Goal: Ask a question

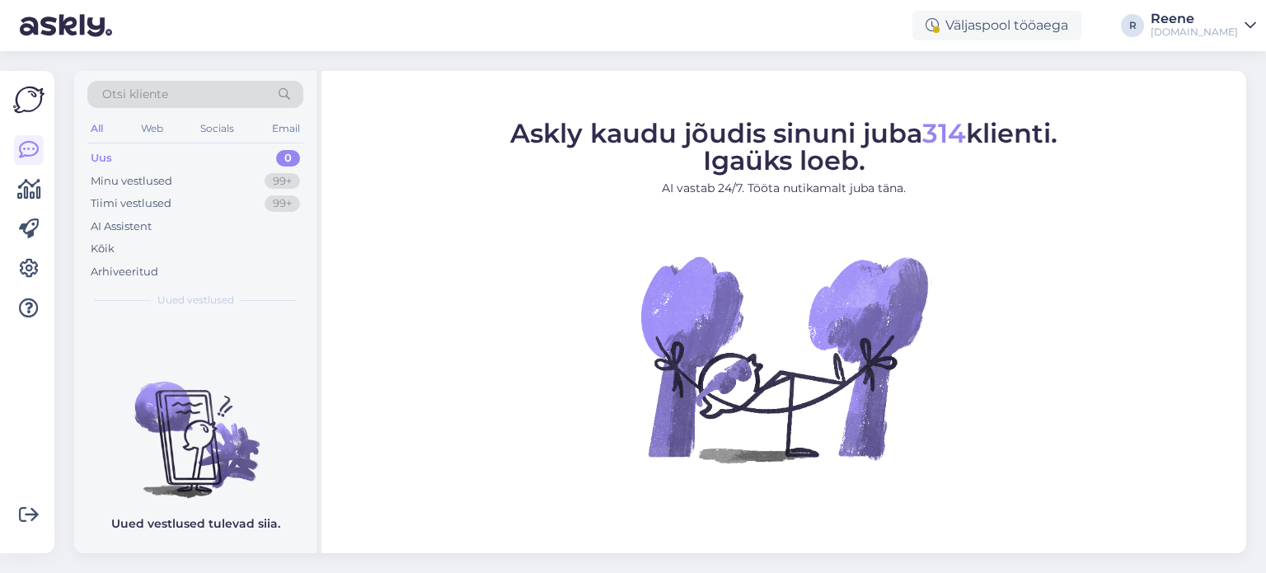
click at [102, 127] on div "All" at bounding box center [96, 128] width 19 height 21
click at [126, 247] on div "Kõik" at bounding box center [195, 248] width 216 height 23
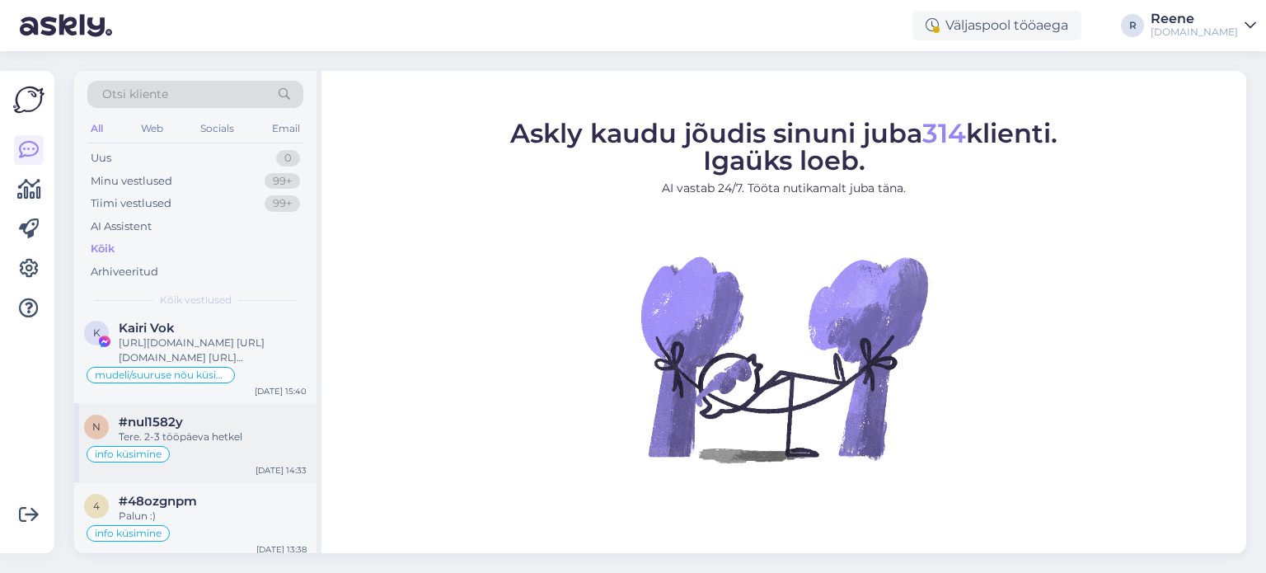
scroll to position [165, 0]
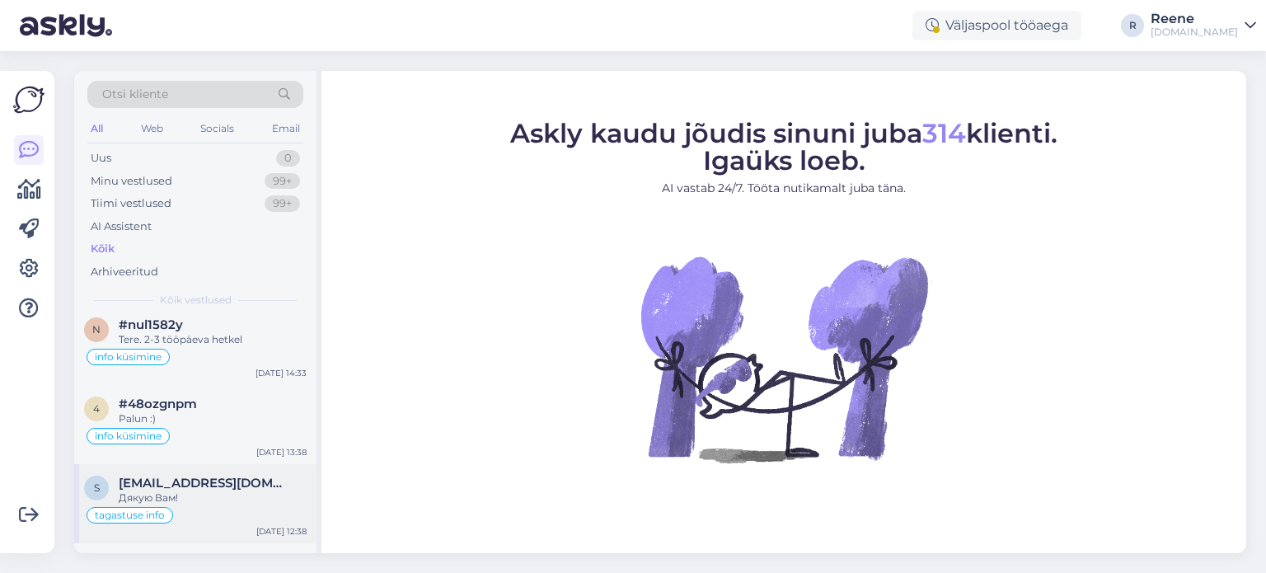
click at [214, 484] on span "[EMAIL_ADDRESS][DOMAIN_NAME]" at bounding box center [204, 483] width 171 height 15
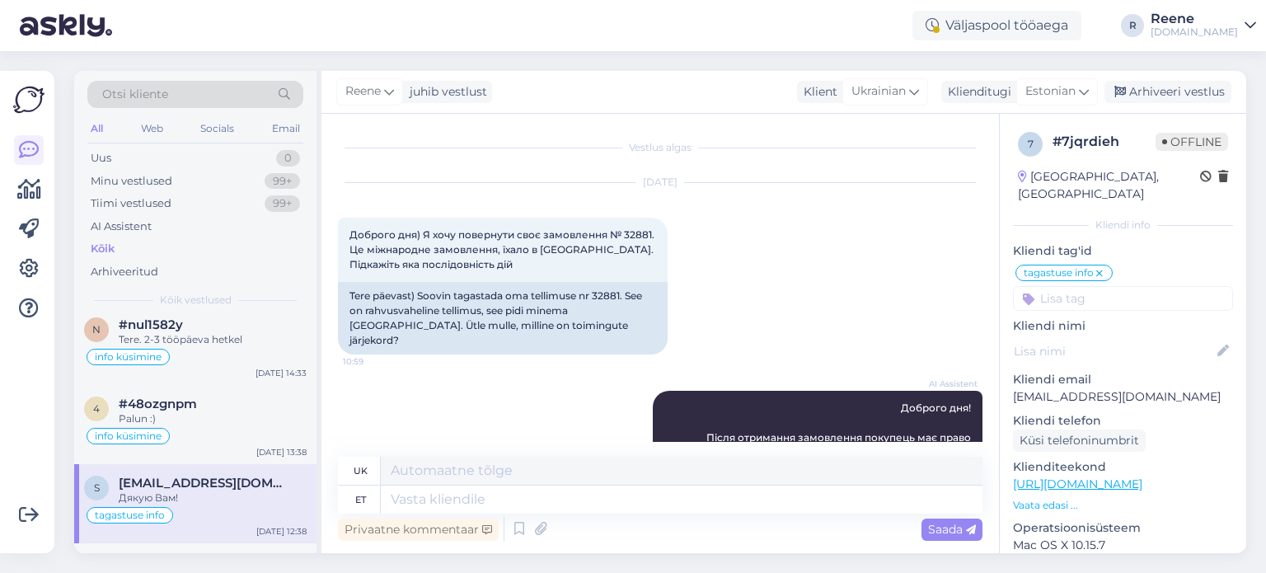
scroll to position [7769, 0]
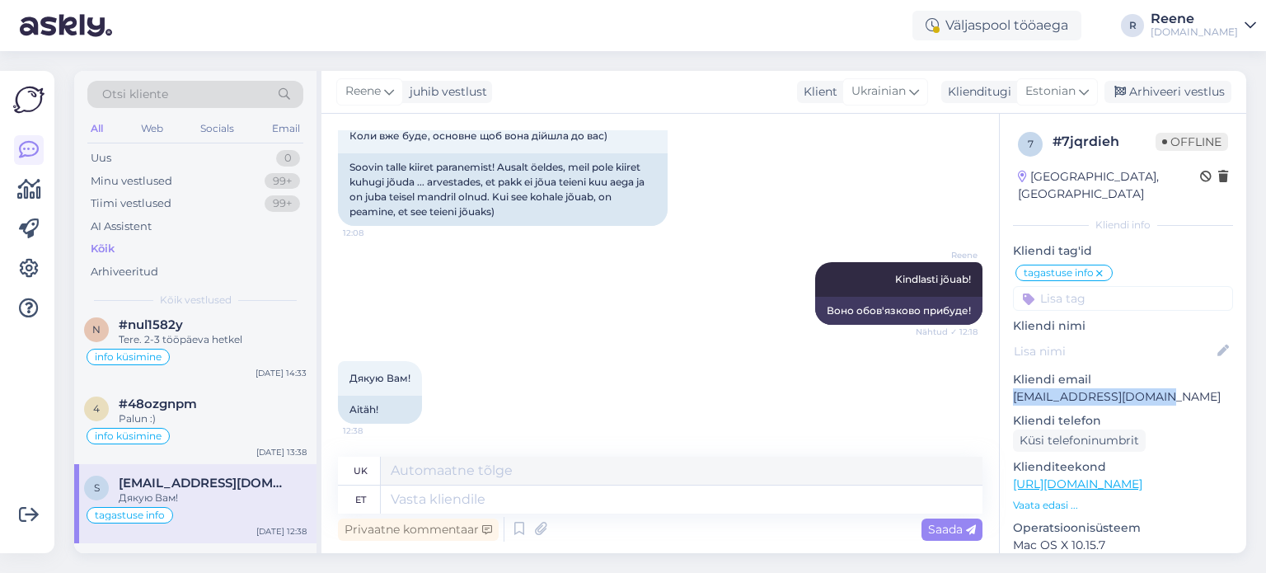
drag, startPoint x: 1178, startPoint y: 395, endPoint x: 999, endPoint y: 398, distance: 178.9
click at [1009, 401] on div "7 # 7jqrdieh Offline United Kingdom, Beckenham Kliendi info Kliendi tag'id taga…" at bounding box center [1123, 473] width 246 height 718
copy p "[EMAIL_ADDRESS][DOMAIN_NAME]"
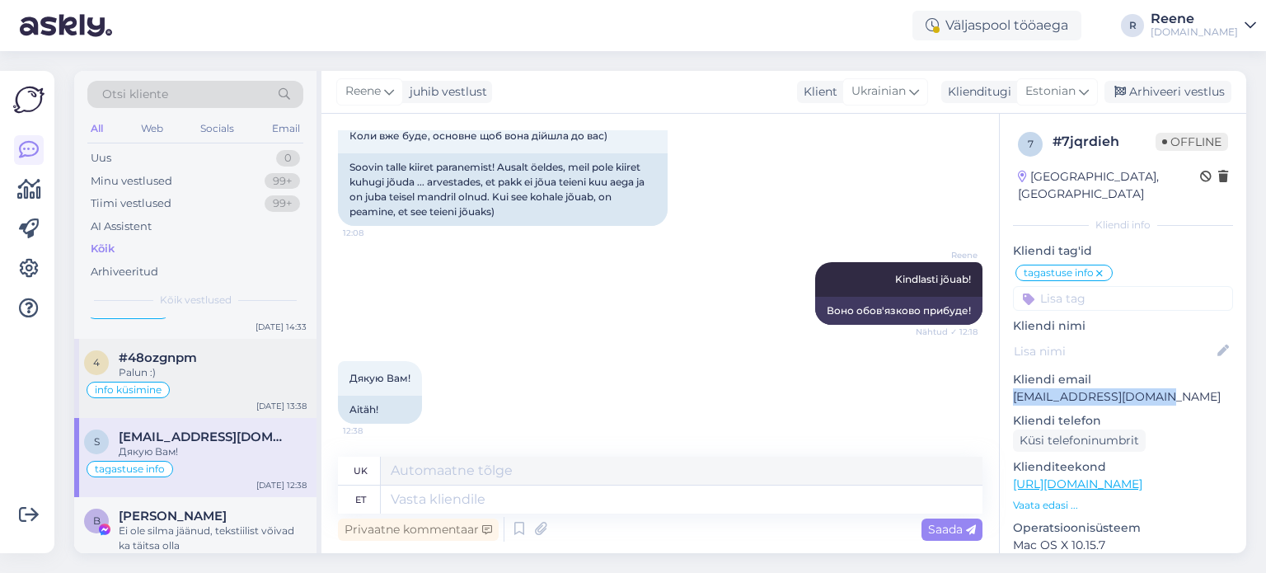
scroll to position [247, 0]
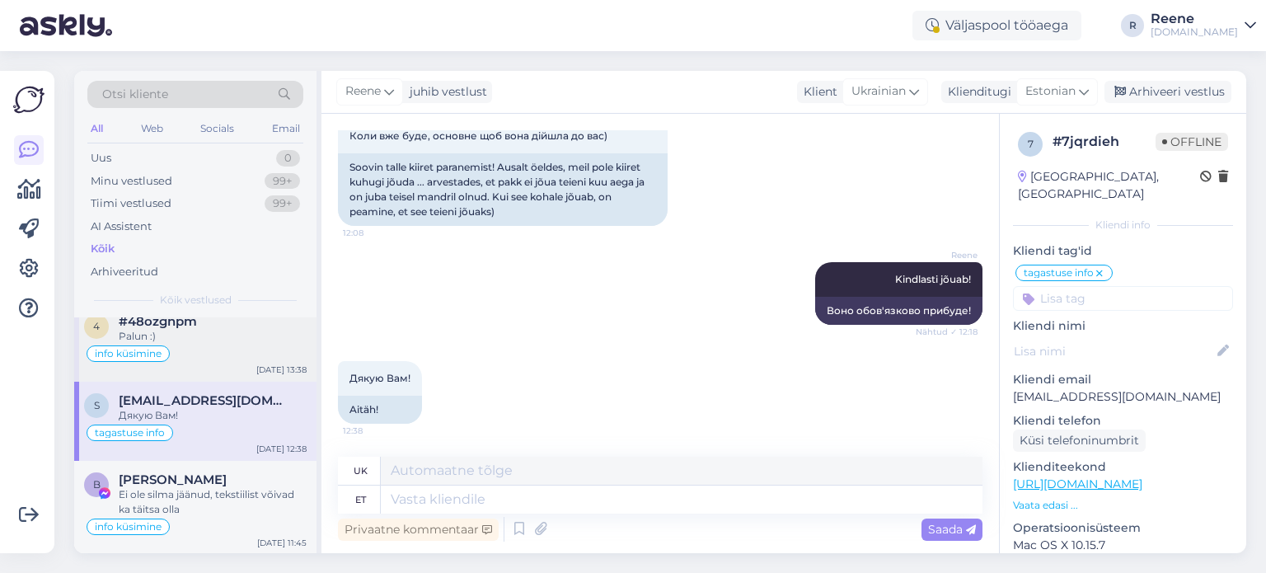
click at [199, 329] on div "Palun :)" at bounding box center [213, 336] width 188 height 15
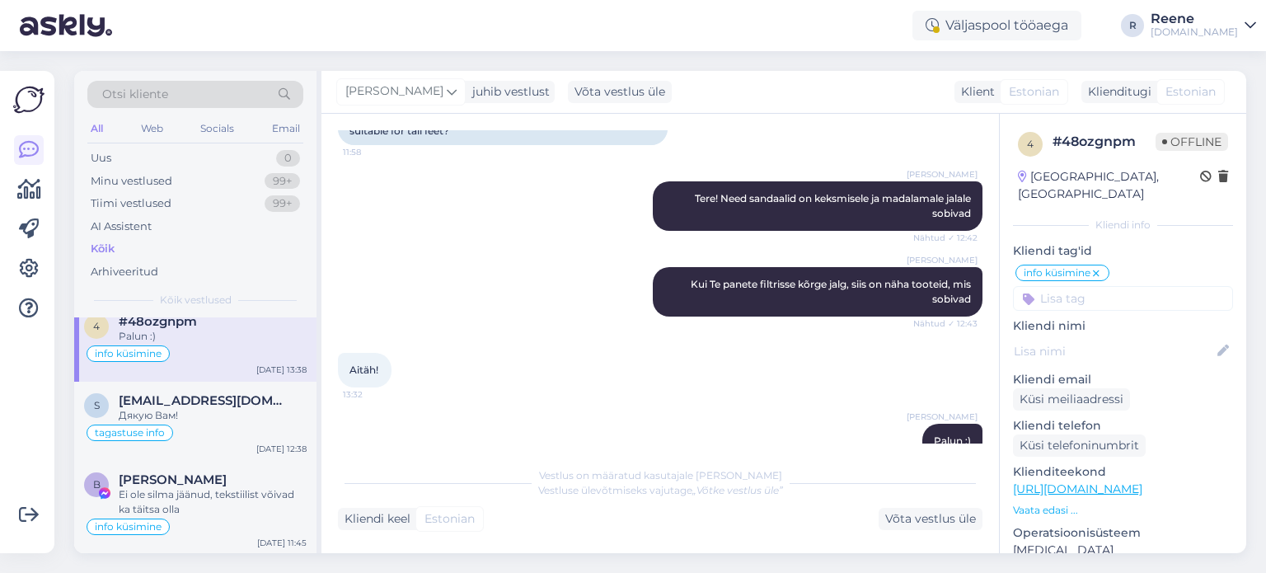
scroll to position [198, 0]
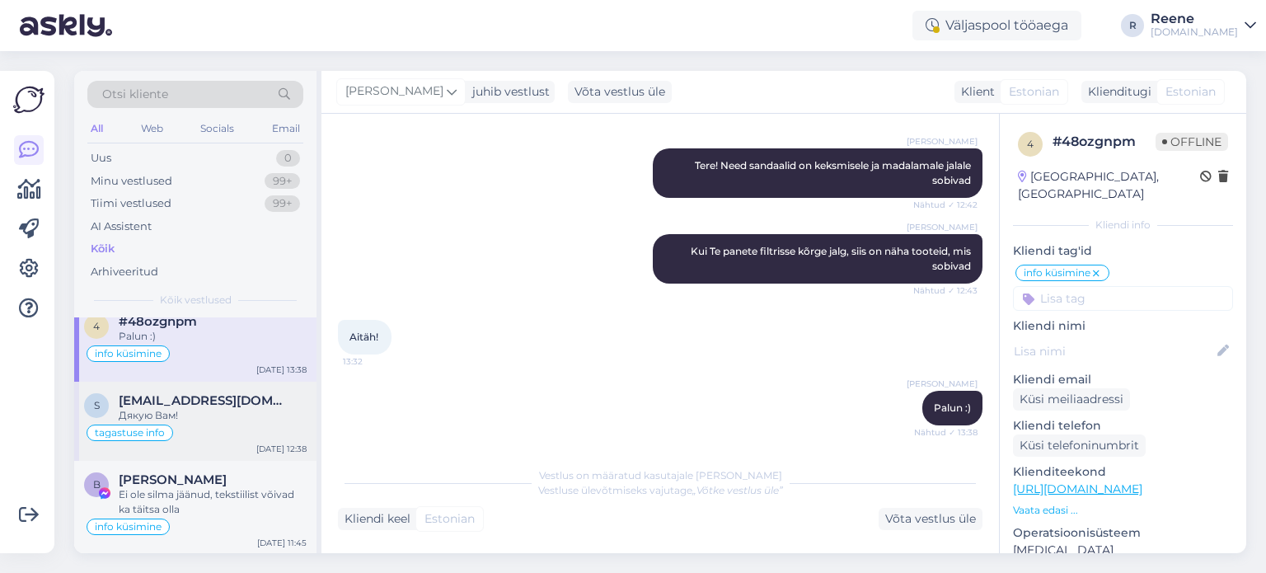
click at [214, 423] on div "tagastuse info" at bounding box center [195, 433] width 223 height 20
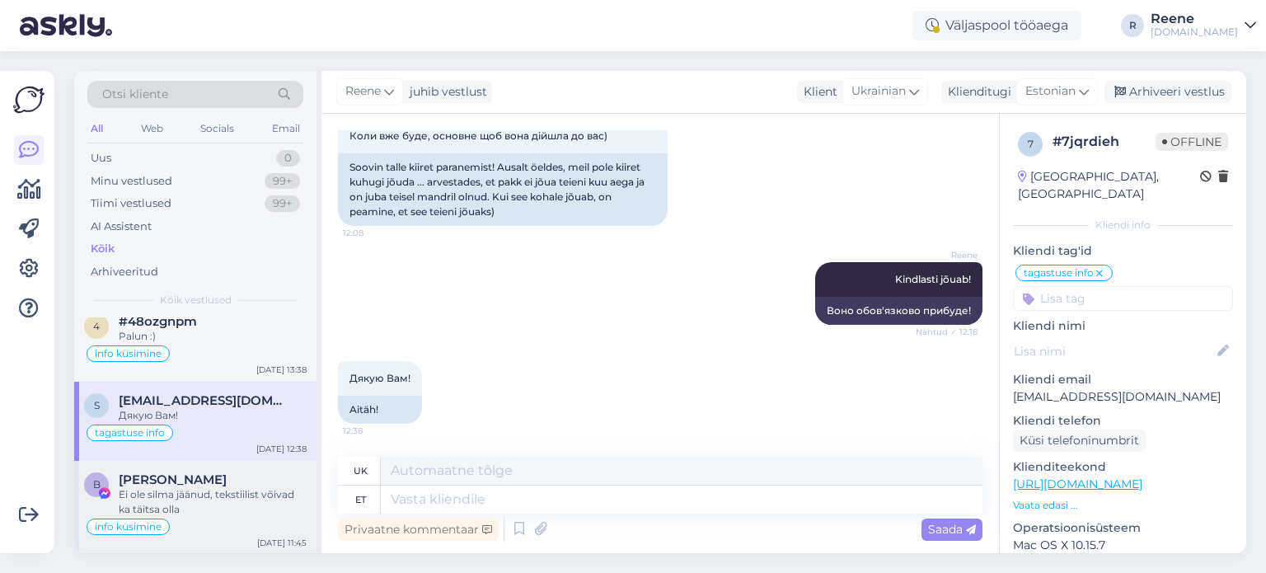
click at [214, 501] on div "Ei ole silma jäänud, tekstiilist võivad ka täitsa olla" at bounding box center [213, 502] width 188 height 30
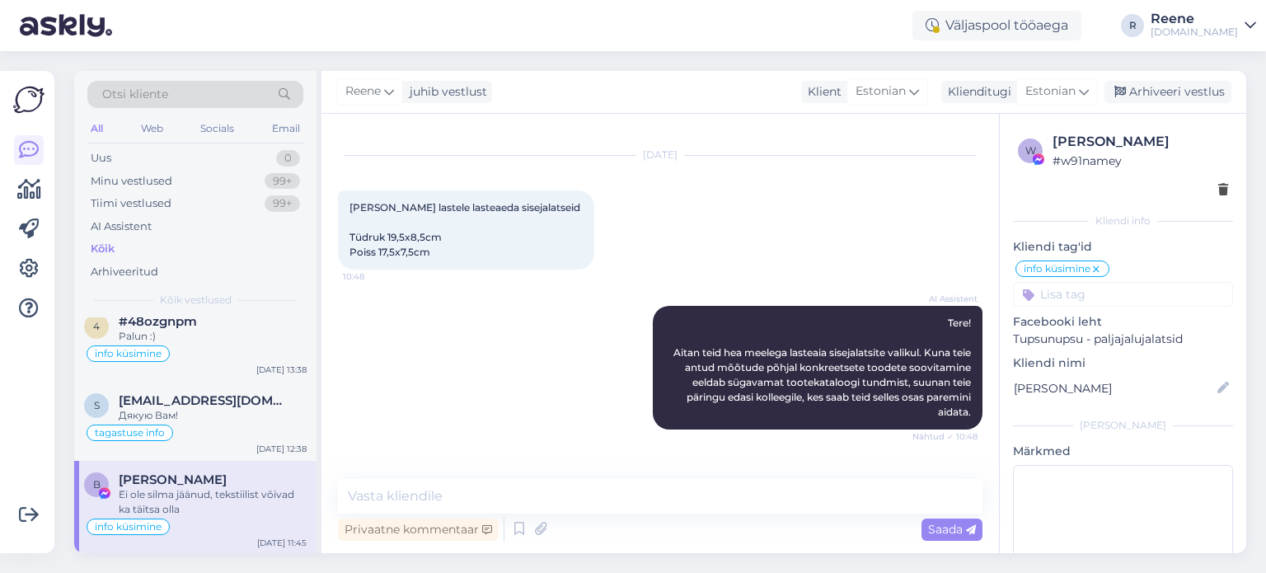
scroll to position [0, 0]
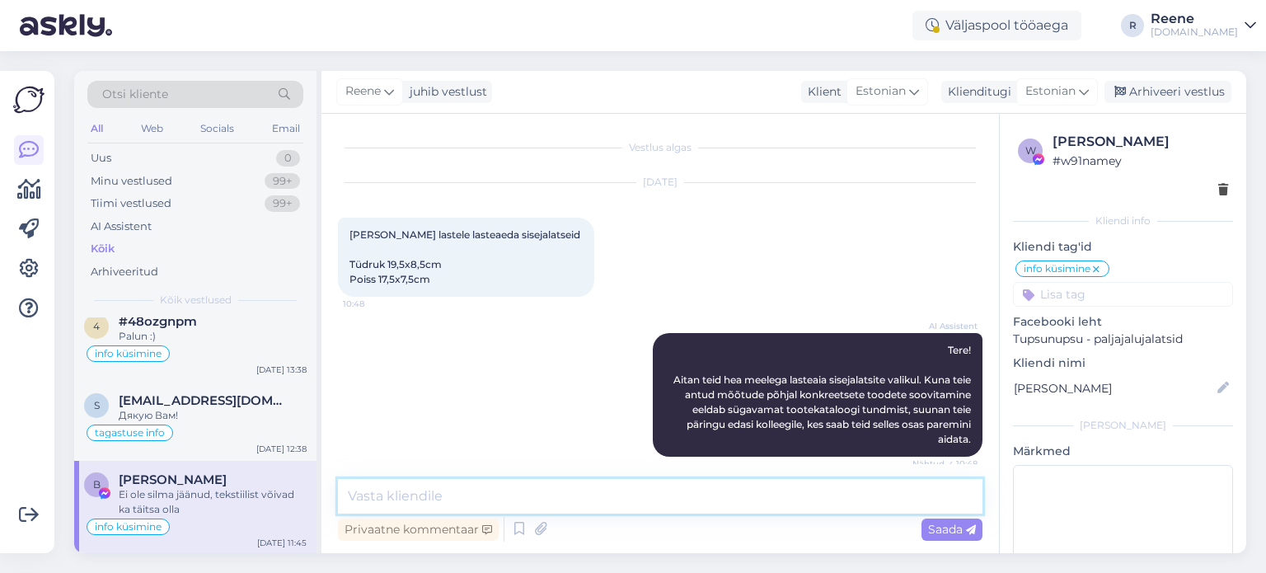
click at [524, 497] on textarea at bounding box center [660, 496] width 645 height 35
type textarea "K"
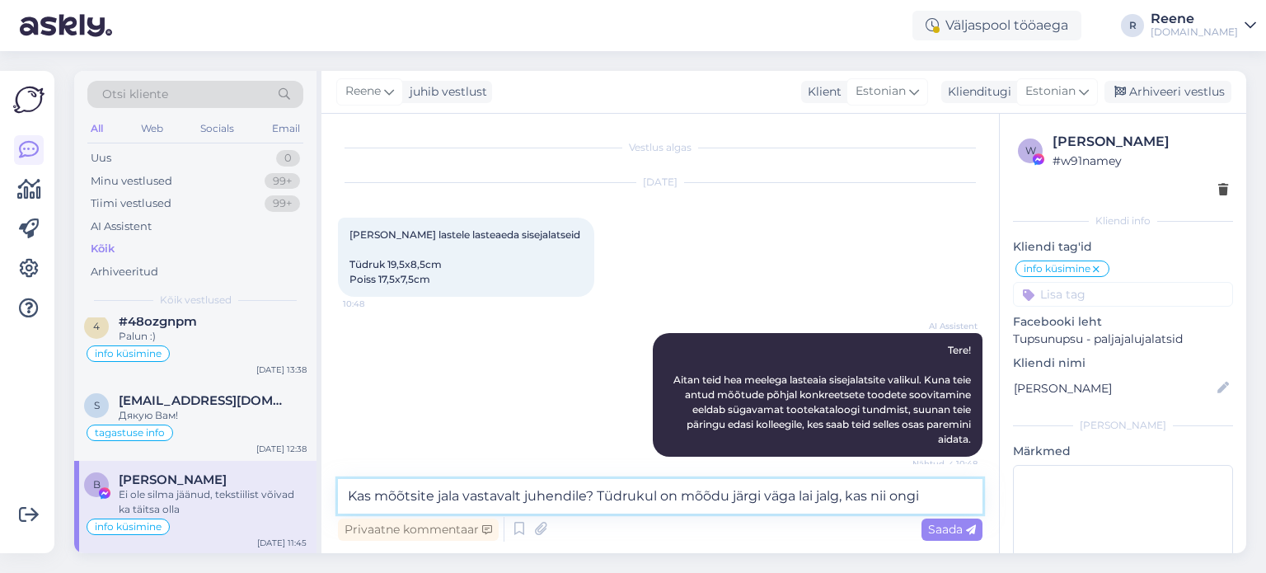
type textarea "Kas mõõtsite jala vastavalt juhendile? Tüdrukul on mõõdu järgi väga lai jalg, k…"
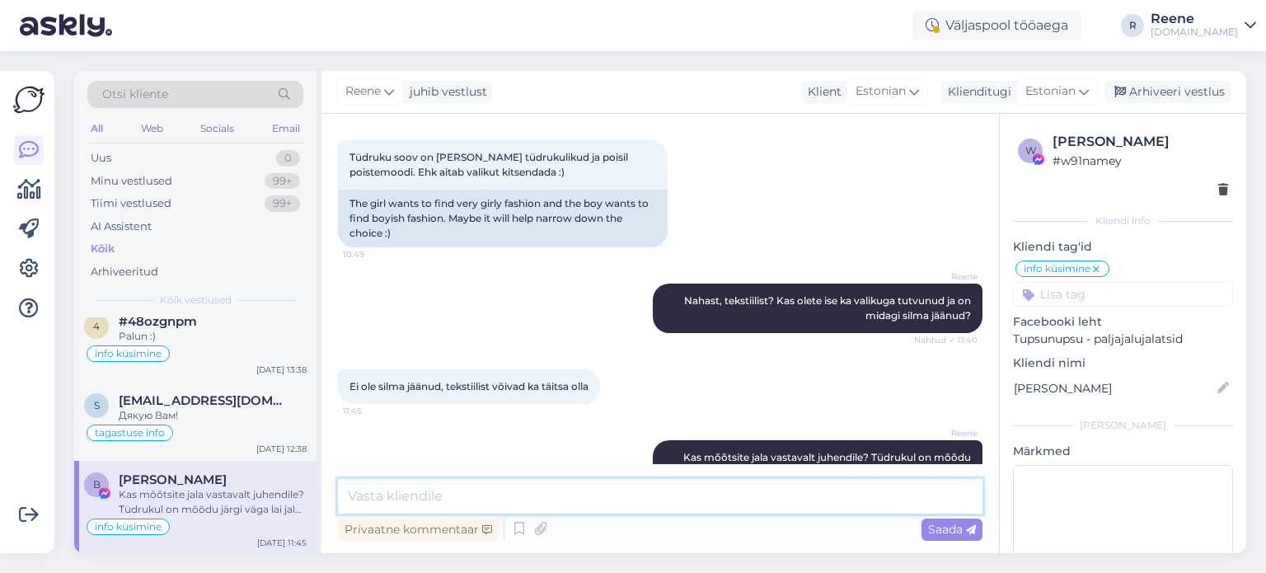
scroll to position [328, 0]
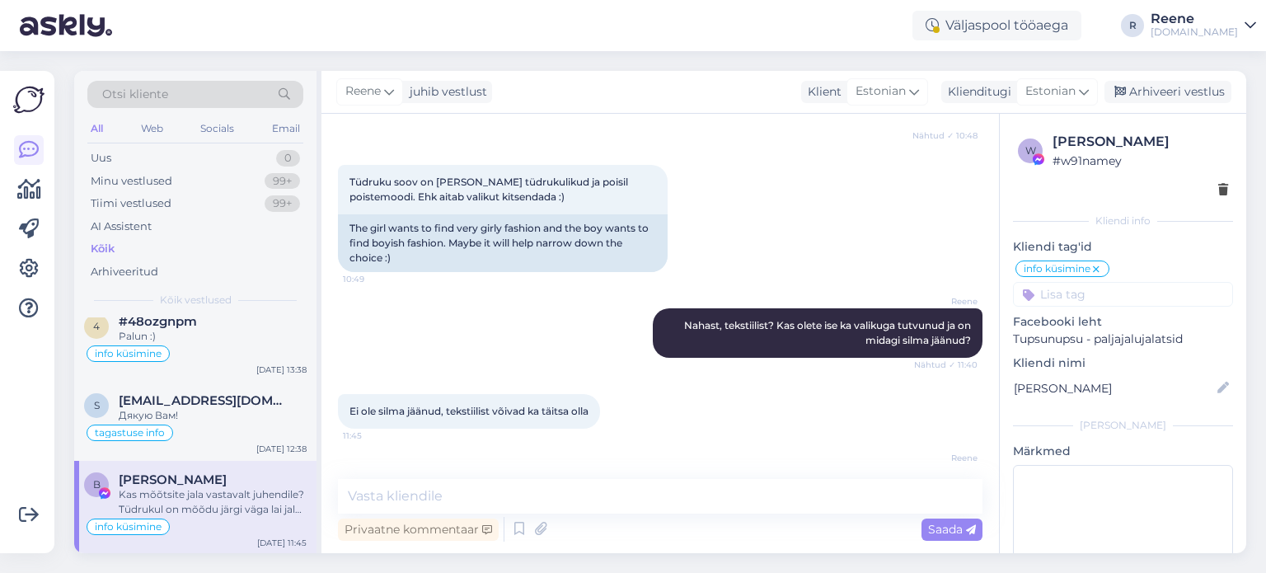
click at [1096, 270] on icon at bounding box center [1096, 269] width 10 height 13
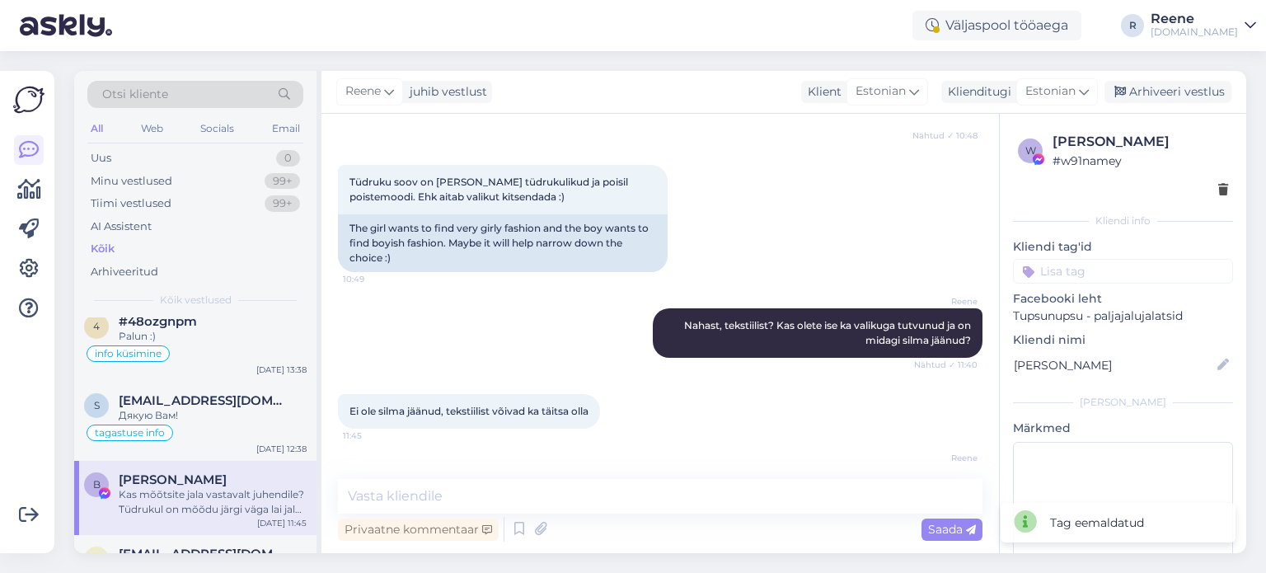
click at [1096, 270] on input at bounding box center [1123, 271] width 220 height 25
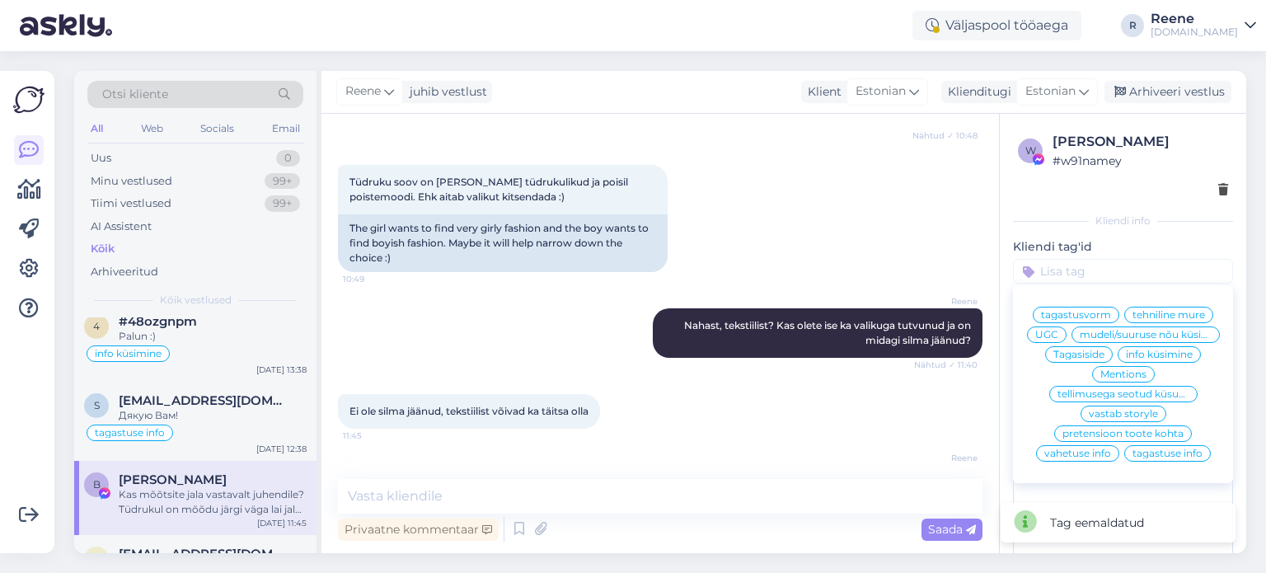
click at [1156, 340] on span "mudeli/suuruse nõu küsimine" at bounding box center [1146, 335] width 132 height 10
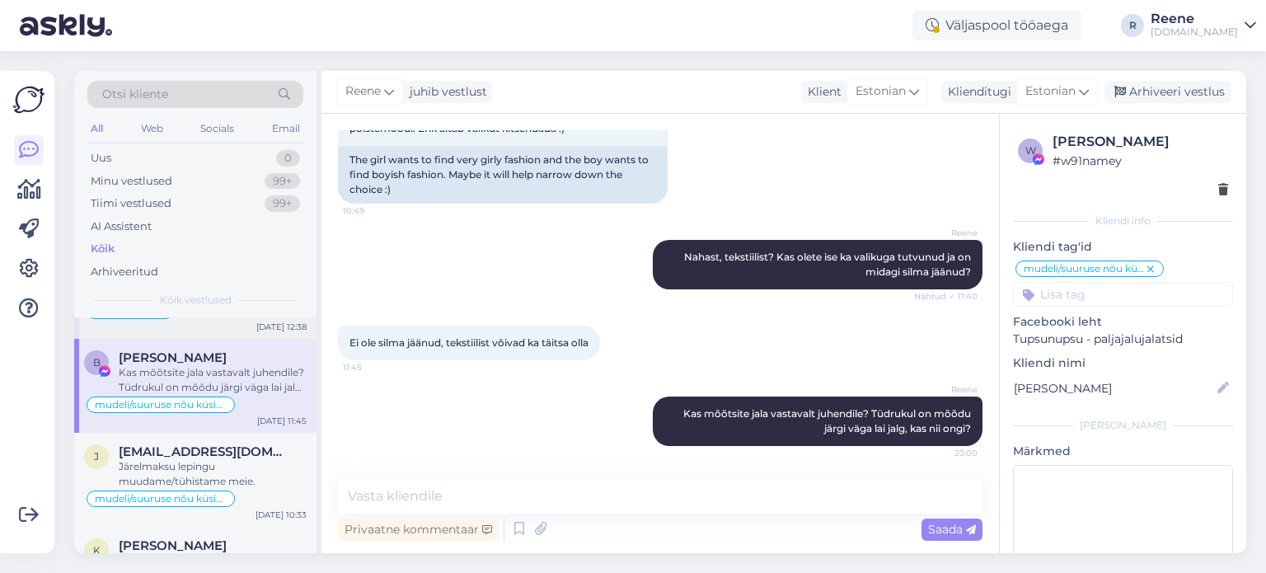
scroll to position [495, 0]
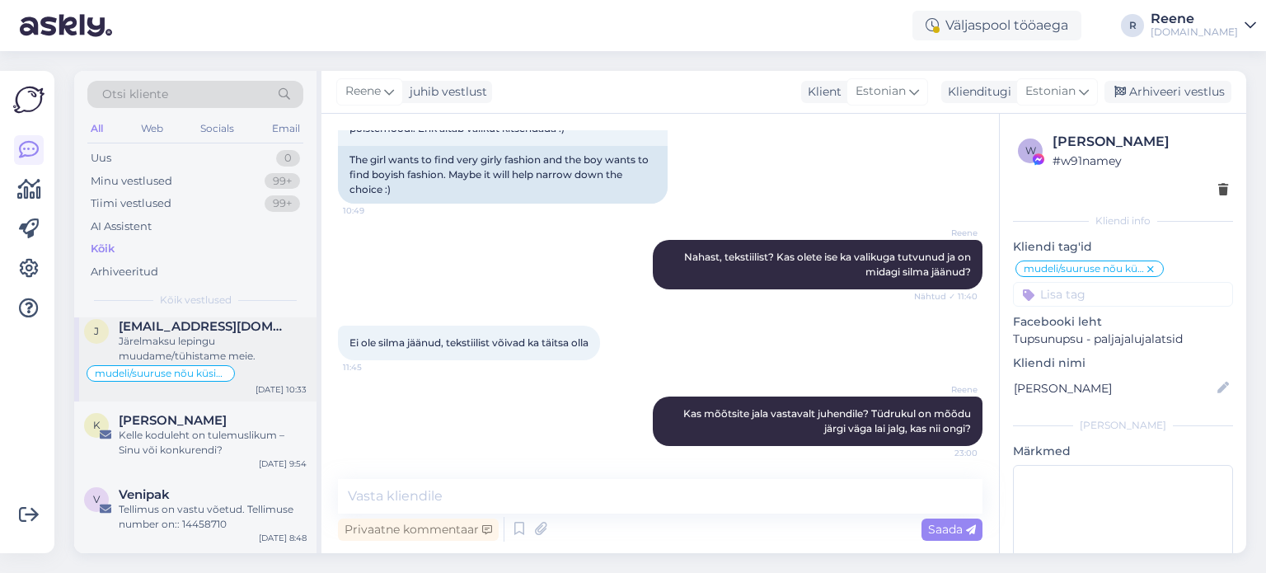
click at [236, 342] on div "Järelmaksu lepingu muudame/tühistame meie." at bounding box center [213, 349] width 188 height 30
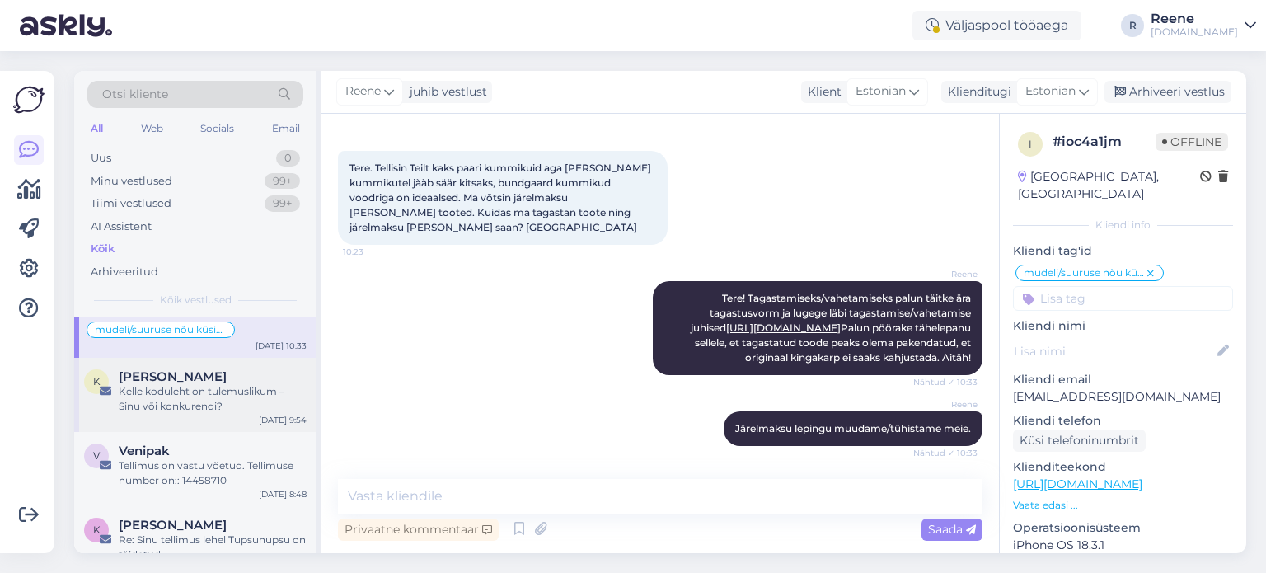
scroll to position [577, 0]
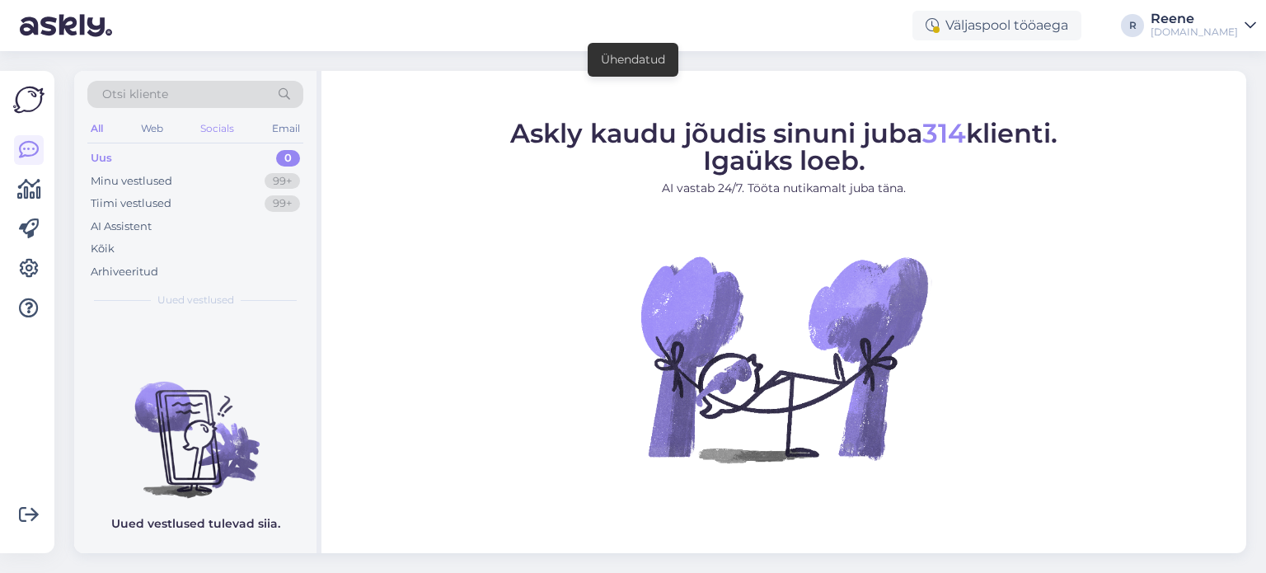
click at [215, 129] on div "Socials" at bounding box center [217, 128] width 40 height 21
click at [101, 128] on div "All" at bounding box center [96, 128] width 19 height 21
click at [89, 247] on div "Kõik" at bounding box center [195, 248] width 216 height 23
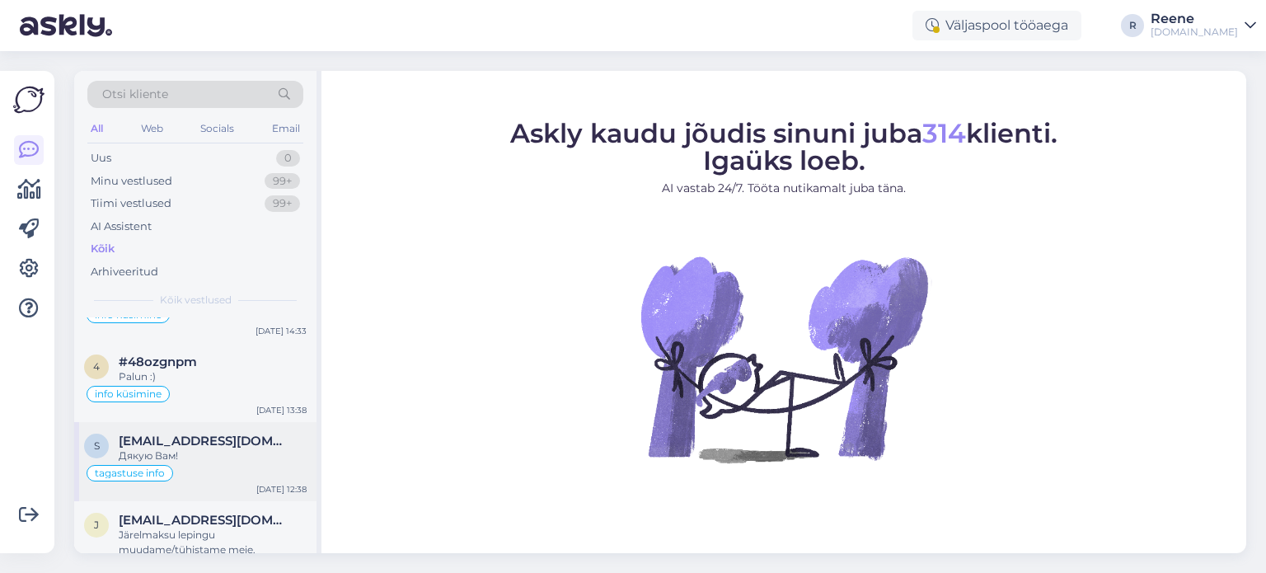
scroll to position [330, 0]
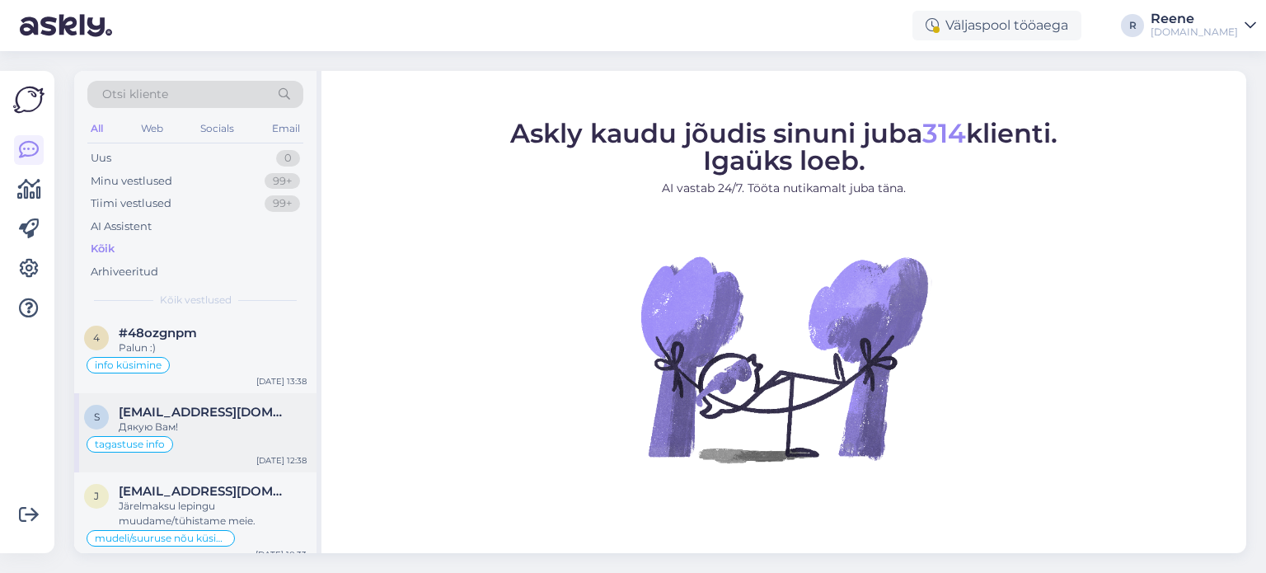
click at [195, 412] on span "[EMAIL_ADDRESS][DOMAIN_NAME]" at bounding box center [204, 412] width 171 height 15
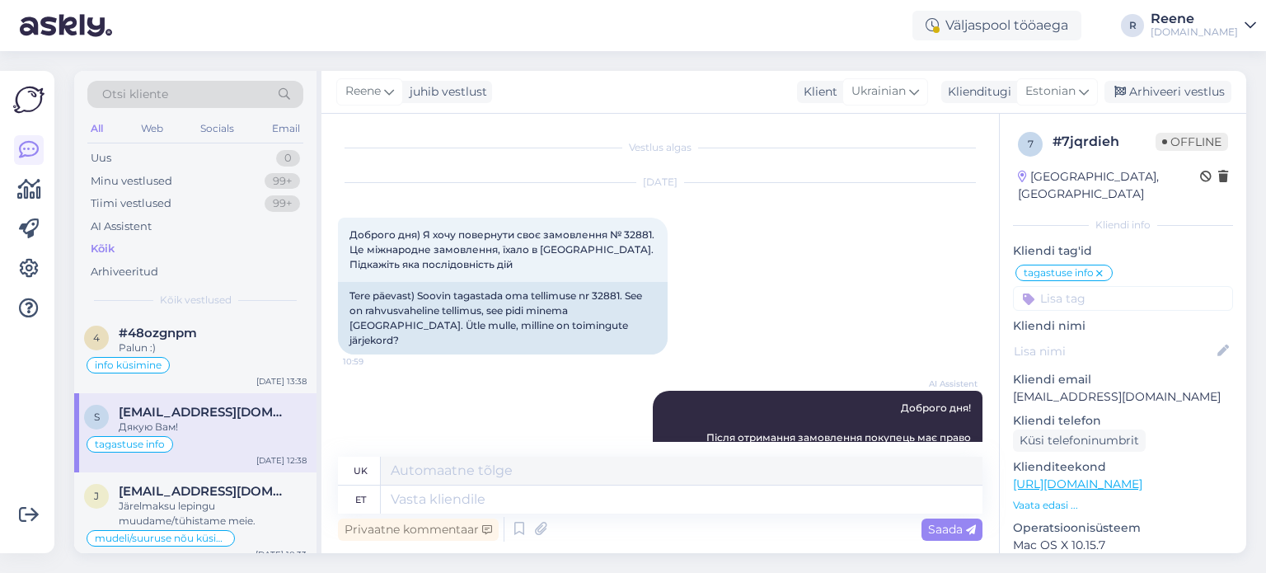
scroll to position [7769, 0]
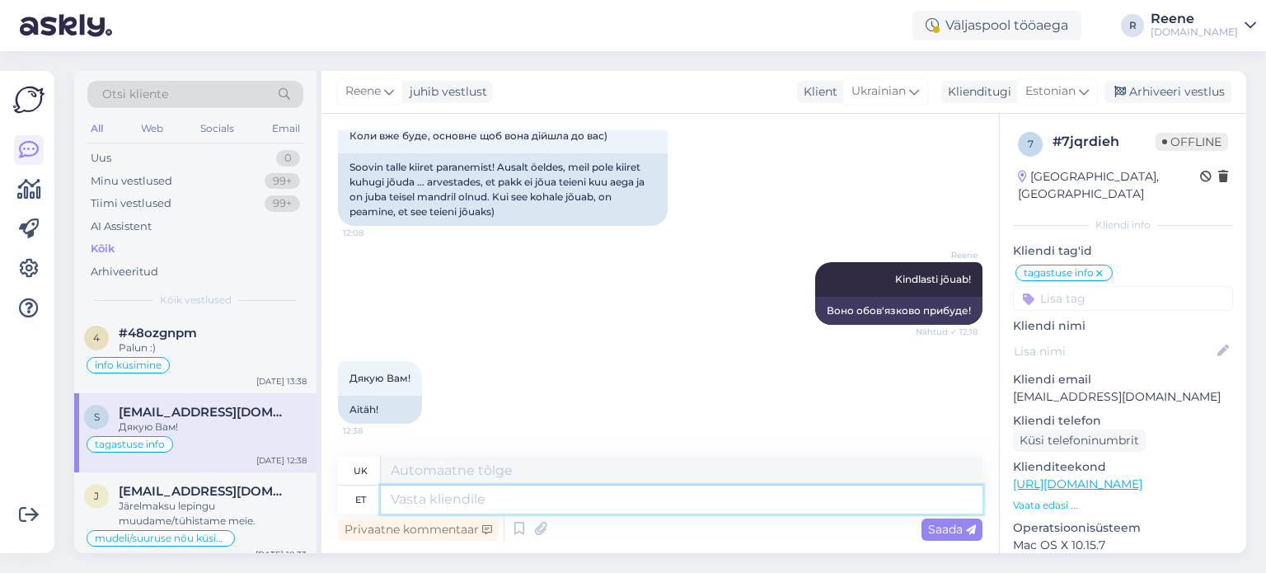
click at [505, 497] on textarea at bounding box center [682, 500] width 602 height 28
type textarea "Jalatsid"
type textarea "Взуття"
type textarea "Jalatsid jõudsid t"
type textarea "Взуття прибуло."
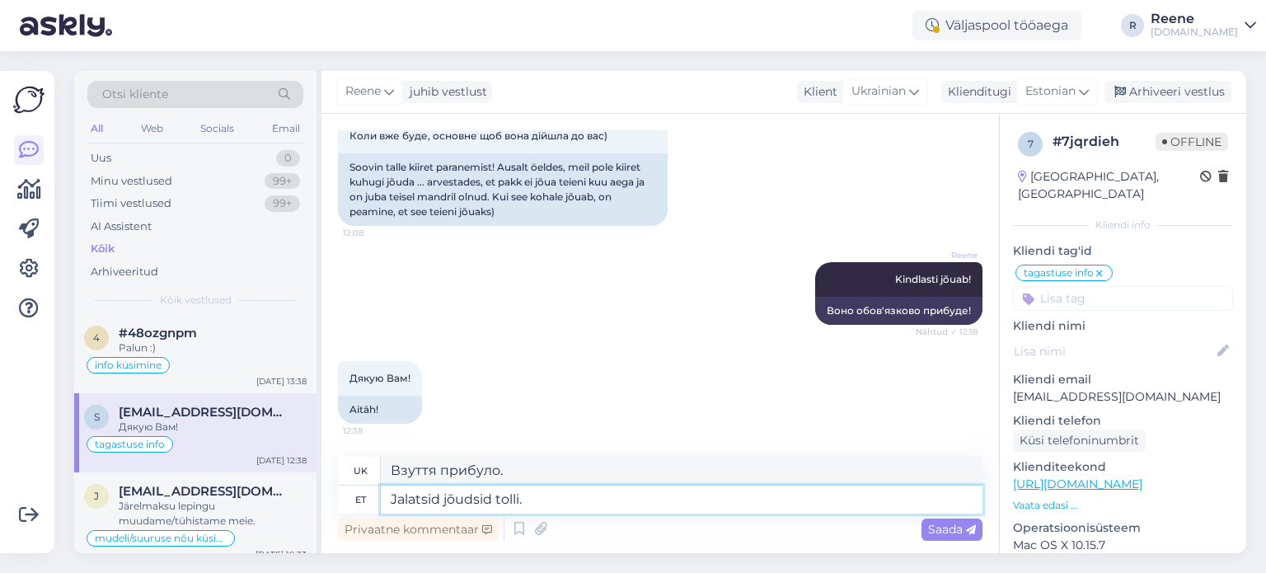
type textarea "Jalatsid jõudsid tolli."
type textarea "Взуття прибуло на митницю."
type textarea "Jalatsid jõudsid tolli. Kuna tul"
type textarea "Взуття прибуло на митницю. Тому що"
type textarea "Jalatsid jõudsid tolli. Kuna tuleb vo"
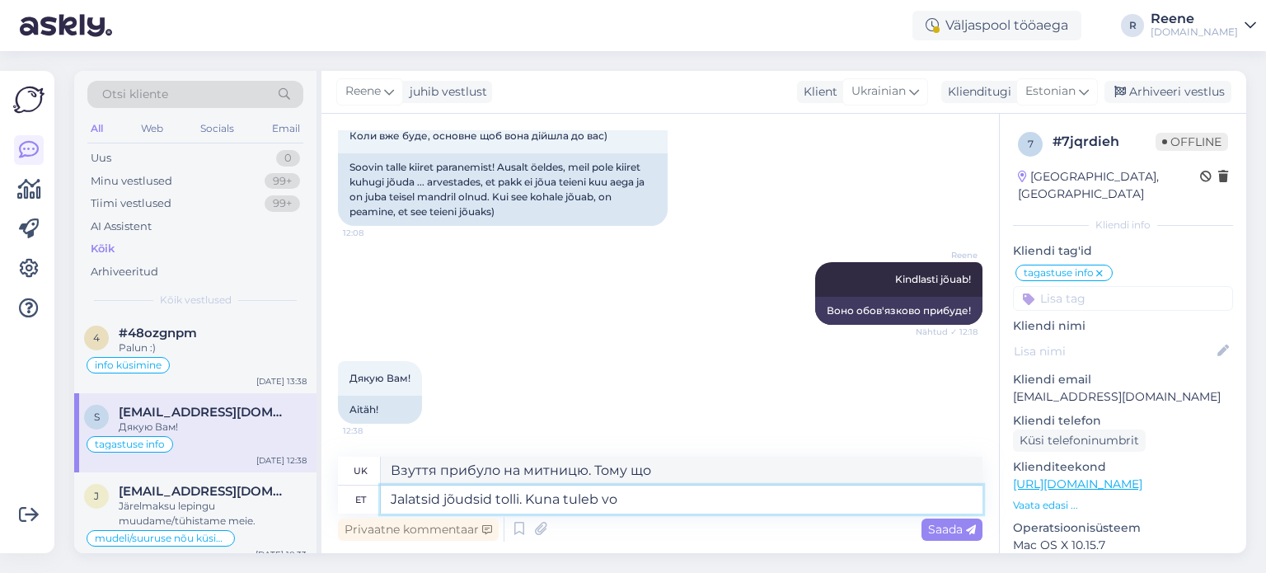
type textarea "Взуття прибуло на митницю. Оскільки воно"
type textarea "Jalatsid jõudsid tolli. Kuna tuleb vormistada to"
type textarea "Взуття прибуло на митницю. Бо його потрібно розмитнити."
type textarea "Jalatsid jõudsid tolli. Kuna tuleb vormistada tollideklaratsioon ("
type textarea "Взуття прибуло на митницю. Тому що митна декларація має бути оформлена"
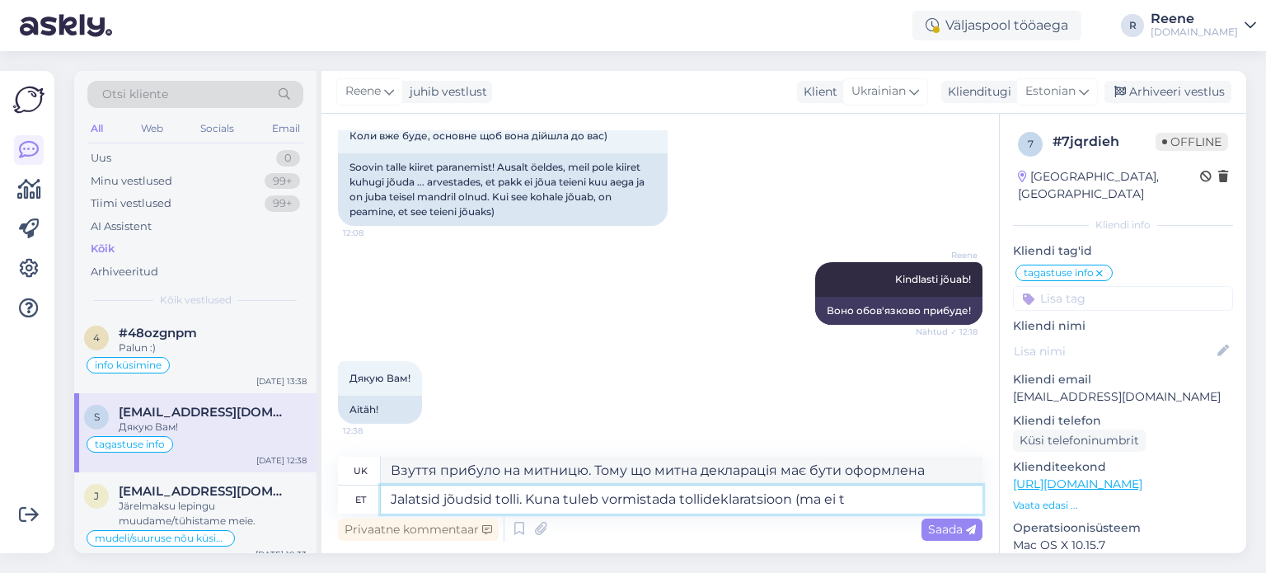
type textarea "Jalatsid jõudsid tolli. Kuna tuleb vormistada tollideklaratsioon (ma ei te"
type textarea "Взуття прибуло на митницю. Оскільки необхідно подавати митну декларацію (я"
type textarea "Jalatsid jõudsid tolli. Kuna tuleb vormistada tollideklaratsioon (ma ei tea"
type textarea "Взуття прибуло на митницю. Оскільки необхідно подавати митну декларацію (я не"
type textarea "Jalatsid jõudsid tolli. Kuna tuleb vormistada tollideklaratsioon (ma ei tea i"
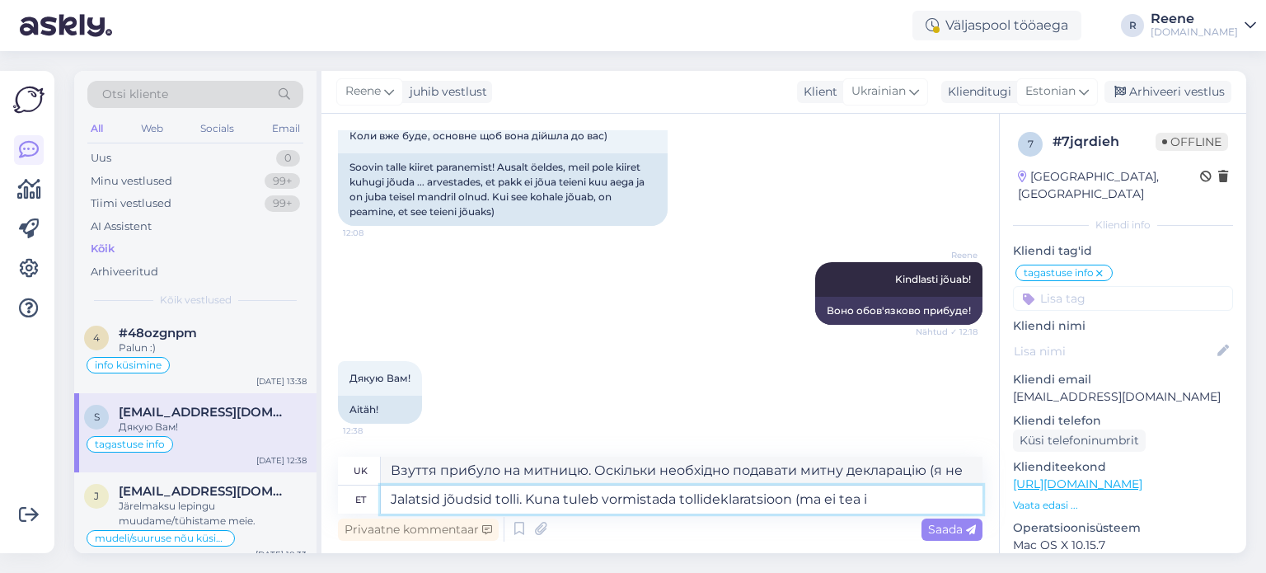
type textarea "Взуття прибуло на митницю. Оскільки потрібно подавати митну декларацію (я не зн…"
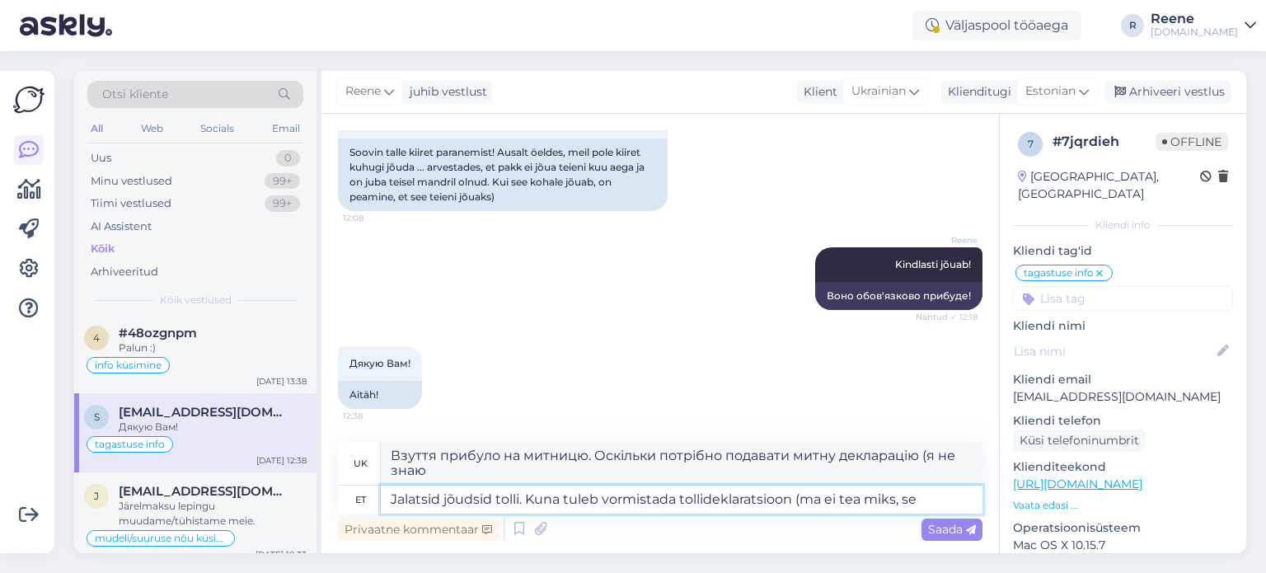
type textarea "Jalatsid jõudsid tolli. Kuna tuleb vormistada tollideklaratsioon (ma ei tea mik…"
type textarea "Взуття прибуло на митницю. Оскільки потрібно подавати митну декларацію (не знаю…"
type textarea "Jalatsid jõudsid tolli. Kuna tuleb vormistada tollideklaratsioon"
type textarea "Взуття прибуло на митницю. Тому що митна декларація має бути оформлена"
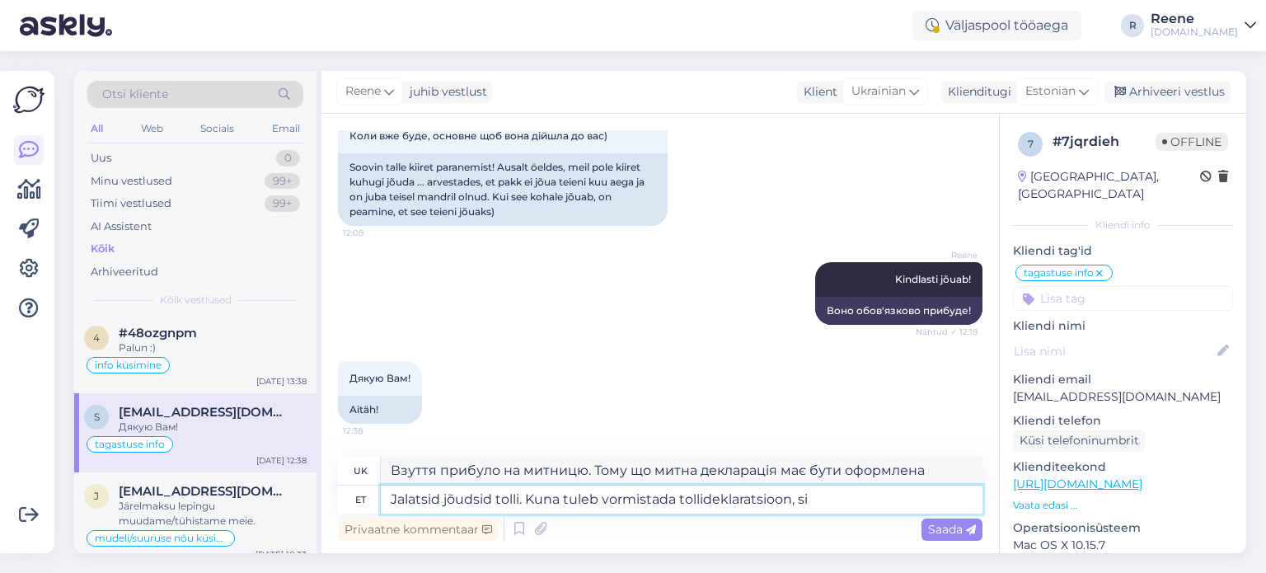
type textarea "Jalatsid jõudsid tolli. Kuna tuleb vormistada tollideklaratsioon, sii"
type textarea "Взуття прибуло на митницю. Оскільки необхідно подавати митну декларацію,"
type textarea "Jalatsid jõudsid tolli. Kuna tuleb vormistada tollideklaratsioon, siis läheb ae"
type textarea "Взуття прибуло на митницю. Оскільки необхідно подавати митну декларацію, вона б…"
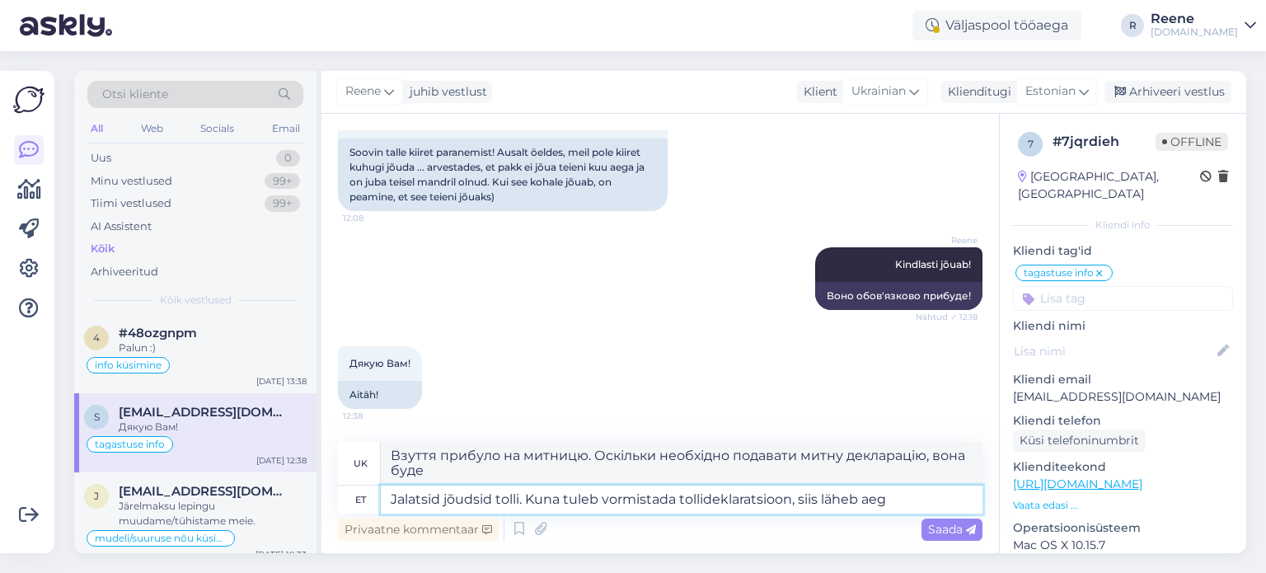
type textarea "Jalatsid jõudsid tolli. Kuna tuleb vormistada tollideklaratsioon, siis läheb ae…"
type textarea "Взуття прибуло на митницю. Оскільки потрібно подавати митну декларацію, це займ…"
type textarea "Jalatsid jõudsid tolli. Kuna tuleb vormistada tollideklaratsioon ja"
type textarea "Взуття прибуло на митницю. Тому що митна декларація має бути оформлена"
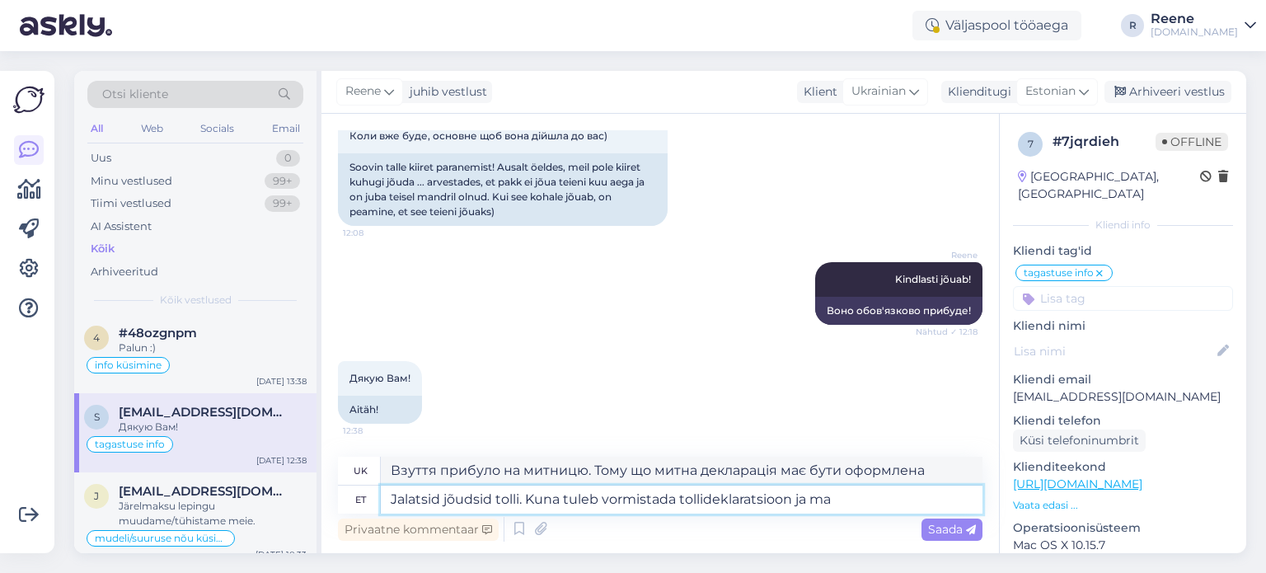
type textarea "Jalatsid jõudsid tolli. Kuna tuleb vormistada tollideklaratsioon ja ma"
type textarea "Взуття прибуло на митницю. Оскільки митна декларація має бути заповнена та"
type textarea "Jalatsid jõudsid tolli. Kuna tuleb vormistada tollideklaratsioon ja ma vaj"
type textarea "Взуття прибуло на митницю. Оскільки необхідно подавати митну декларацію, і я"
type textarea "Jalatsid jõudsid tolli. Kuna tuleb vormistada tollideklaratsioon ja ma vajan se"
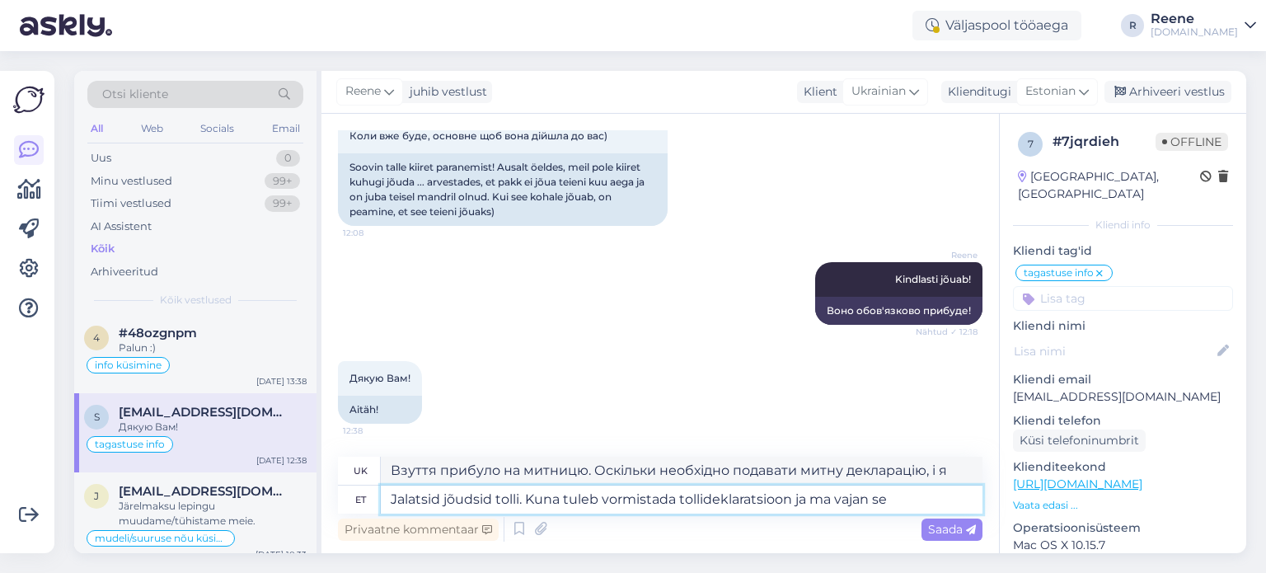
type textarea "Взуття прибуло на митницю. Оскільки необхідно подавати митну декларацію, і мені…"
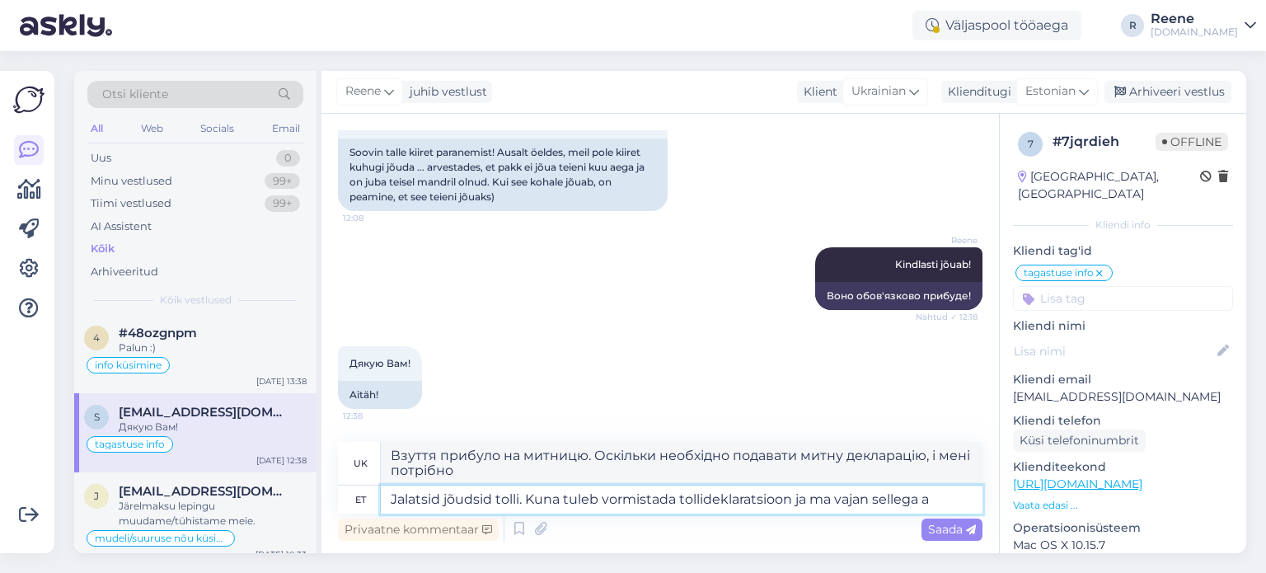
type textarea "Jalatsid jõudsid tolli. Kuna tuleb vormistada tollideklaratsioon ja ma vajan se…"
type textarea "Взуття прибуло на митницю. Оскільки потрібно подавати митну декларацію, і мені …"
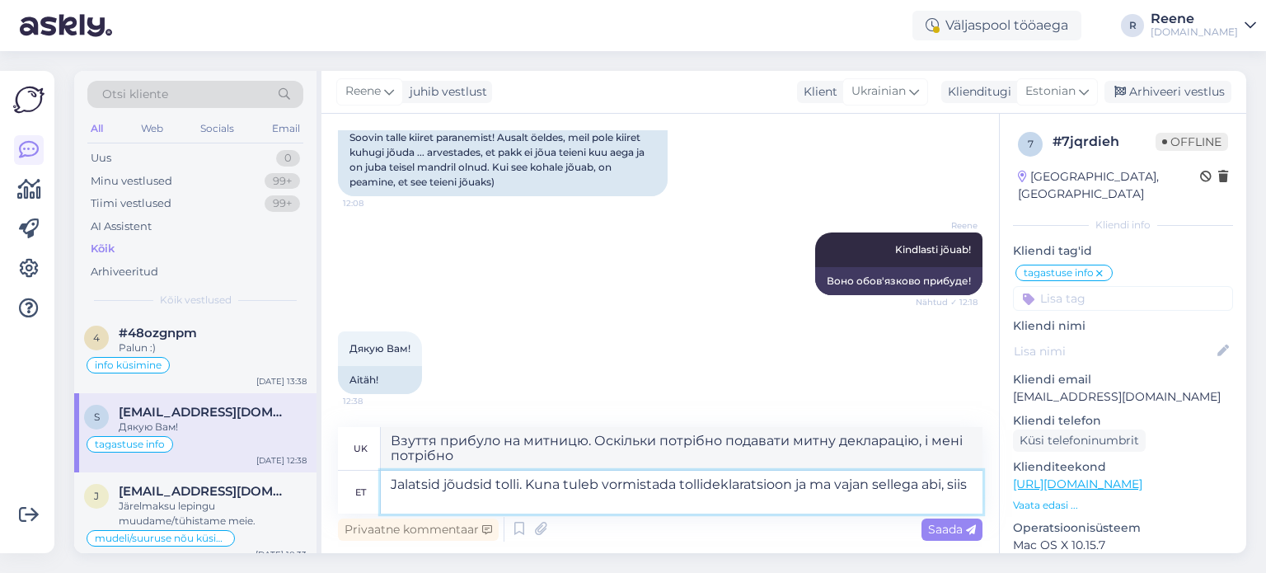
type textarea "Jalatsid jõudsid tolli. Kuna tuleb vormistada tollideklaratsioon ja ma vajan se…"
type textarea "Взуття прибуло на митницю. Оскільки мені потрібно подати митну декларацію, і ме…"
type textarea "Jalatsid jõudsid tolli. Kuna tuleb vormistada tollideklaratsioon ja ma vajan se…"
type textarea "Взуття прибуло на митницю. Оскільки мені потрібно подати митну декларацію і мен…"
type textarea "Jalatsid jõudsid tolli. Kuna tuleb vormistada tollideklaratsioon ja ma vajan se…"
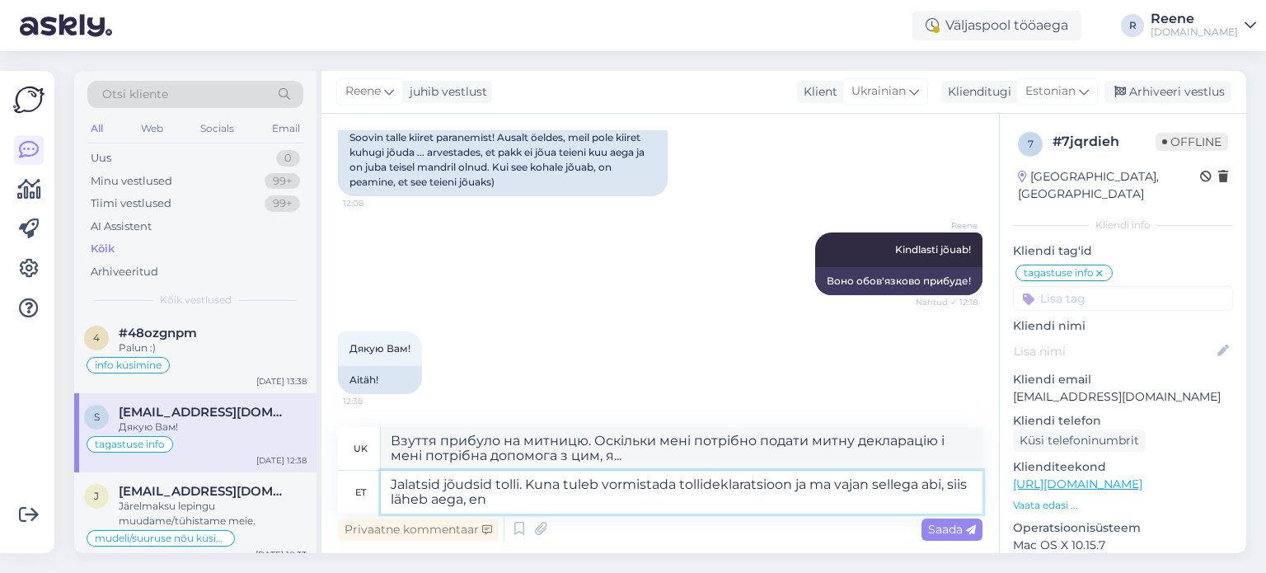
type textarea "Взуття прибуло на митницю. Оскільки мені потрібно подати митну декларацію, і ме…"
type textarea "Jalatsid jõudsid tolli. Kuna tuleb vormistada tollideklaratsioon ja ma vajan se…"
type textarea "Взуття прибуло на митницю. Оскільки мені потрібно подати митну декларацію, і ме…"
type textarea "Jalatsid jõudsid tolli. Kuna tuleb vormistada tollideklaratsioon ja ma vajan se…"
type textarea "Взуття прибуло на митницю. Оскільки мені потрібно подати митну декларацію і мен…"
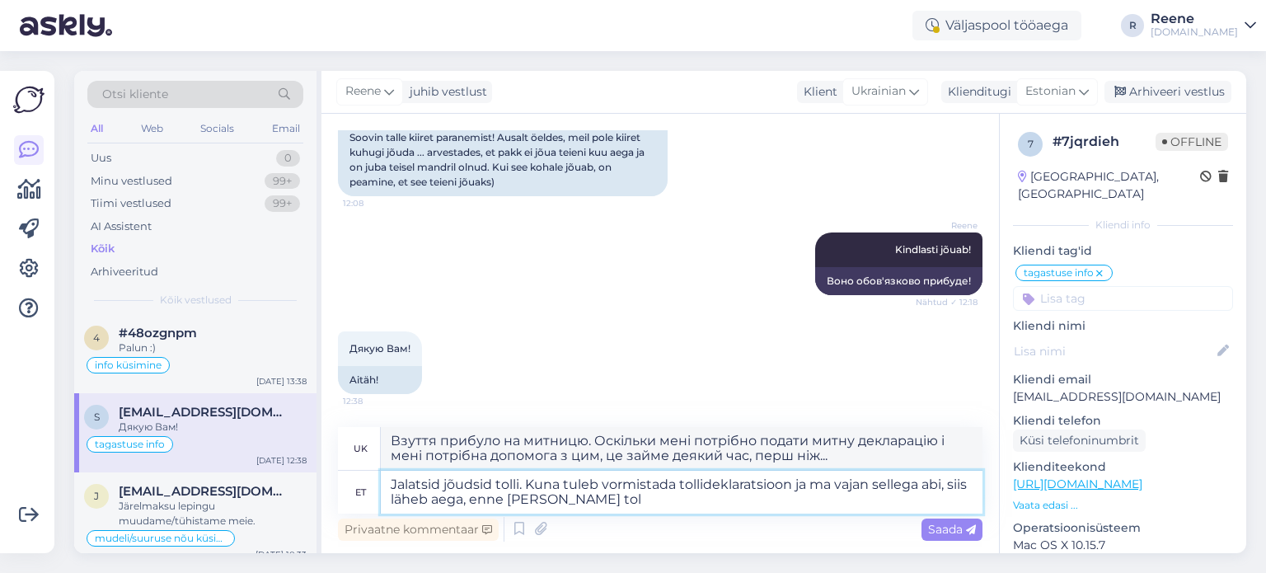
type textarea "Jalatsid jõudsid tolli. Kuna tuleb vormistada tollideklaratsioon ja ma vajan se…"
type textarea "Взуття прибуло на митницю. Оскільки мені потрібно оформити митну декларацію і м…"
type textarea "Jalatsid jõudsid tolli. Kuna tuleb vormistada tollideklaratsioon ja ma vajan se…"
type textarea "Взуття прибуло на митницю. Оскільки мені потрібно подати митну декларацію і мен…"
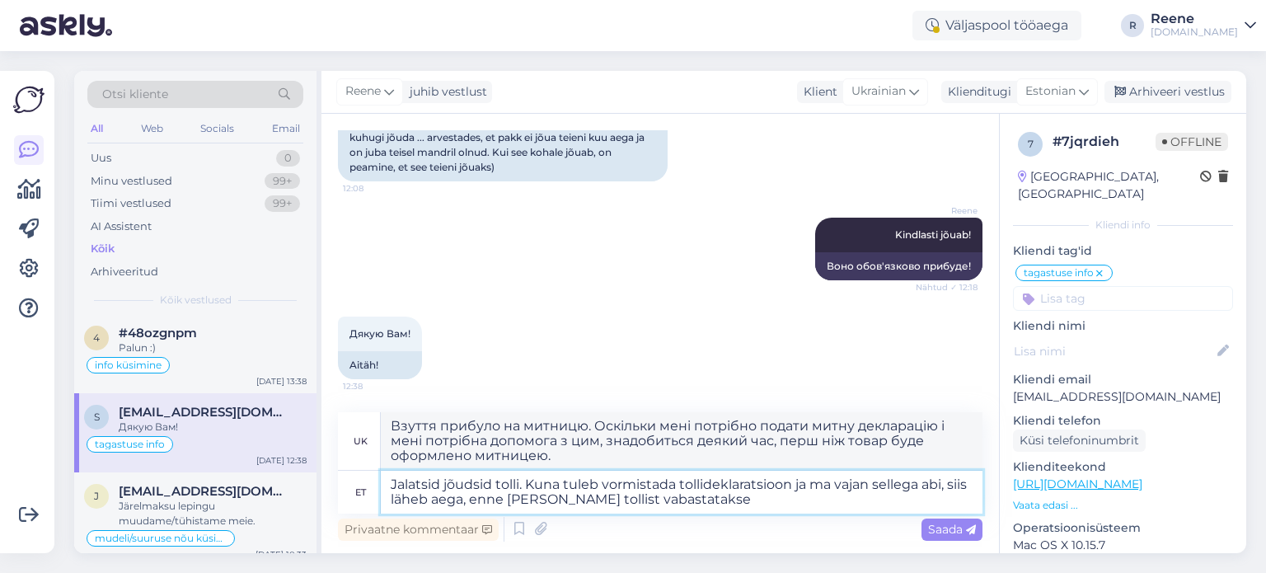
type textarea "Jalatsid jõudsid tolli. Kuna tuleb vormistada tollideklaratsioon ja ma vajan se…"
type textarea "Взуття прибуло на митницю. Оскільки потрібно заповнити митну декларацію, і мені…"
type textarea "Jalatsid jõudsid tolli. Kuna tuleb vormistada tollideklaratsioon ja ma vajan se…"
type textarea "Взуття прибуло на митницю. Оскільки потрібно подавати митну декларацію, і мені …"
type textarea "Jalatsid jõudsid tolli. Kuna tuleb vormistada tollideklaratsioon ja ma vajan se…"
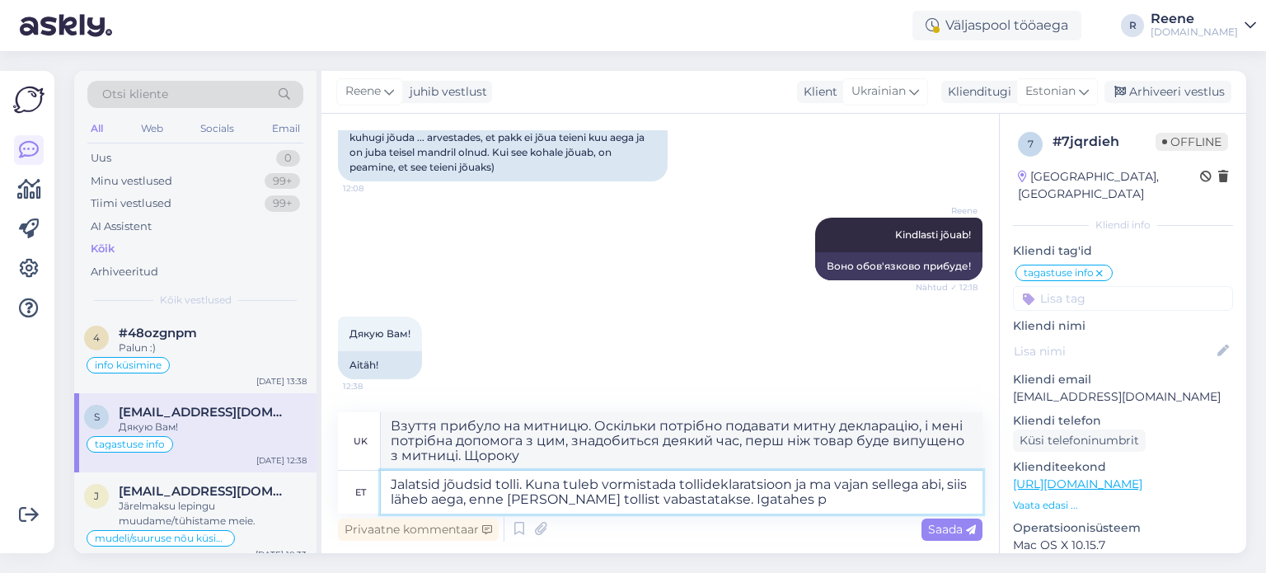
type textarea "Взуття прибуло на митницю. Оскільки мені потрібно подати митну декларацію, і ме…"
type textarea "Jalatsid jõudsid tolli. Kuna tuleb vormistada tollideklaratsioon ja ma vajan se…"
type textarea "Взуття прибуло на митницю. Оскільки мені потрібно подати митну декларацію, і ме…"
type textarea "Jalatsid jõudsid tolli. Kuna tuleb vormistada tollideklaratsioon ja ma vajan se…"
type textarea "Взуття прибуло на митницю. Оскільки мені потрібно подати митну декларацію, і ме…"
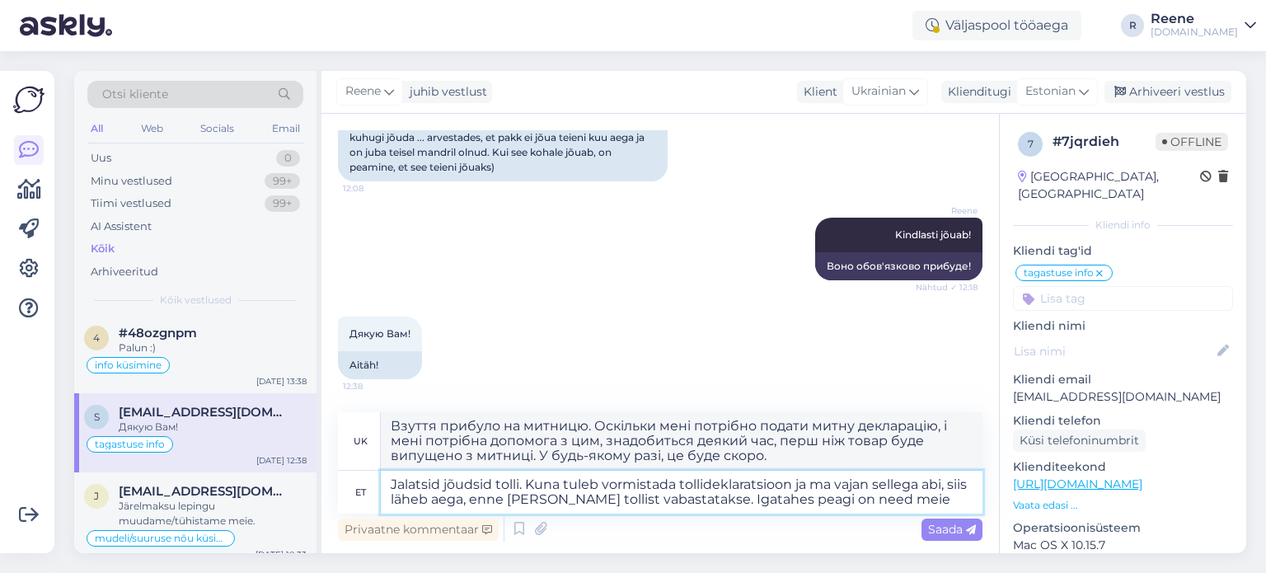
type textarea "Jalatsid jõudsid tolli. Kuna tuleb vormistada tollideklaratsioon ja ma vajan se…"
type textarea "Взуття прибуло на митницю. Оскільки мені потрібно подати митну декларацію, і ме…"
type textarea "Jalatsid jõudsid tolli. Kuna tuleb vormistada tollideklaratsioon ja ma vajan se…"
type textarea "Взуття прибуло на митницю. Оскільки мені потрібно подати митну декларацію, і ме…"
type textarea "Jalatsid jõudsid tolli. Kuna tuleb vormistada tollideklaratsioon ja ma vajan se…"
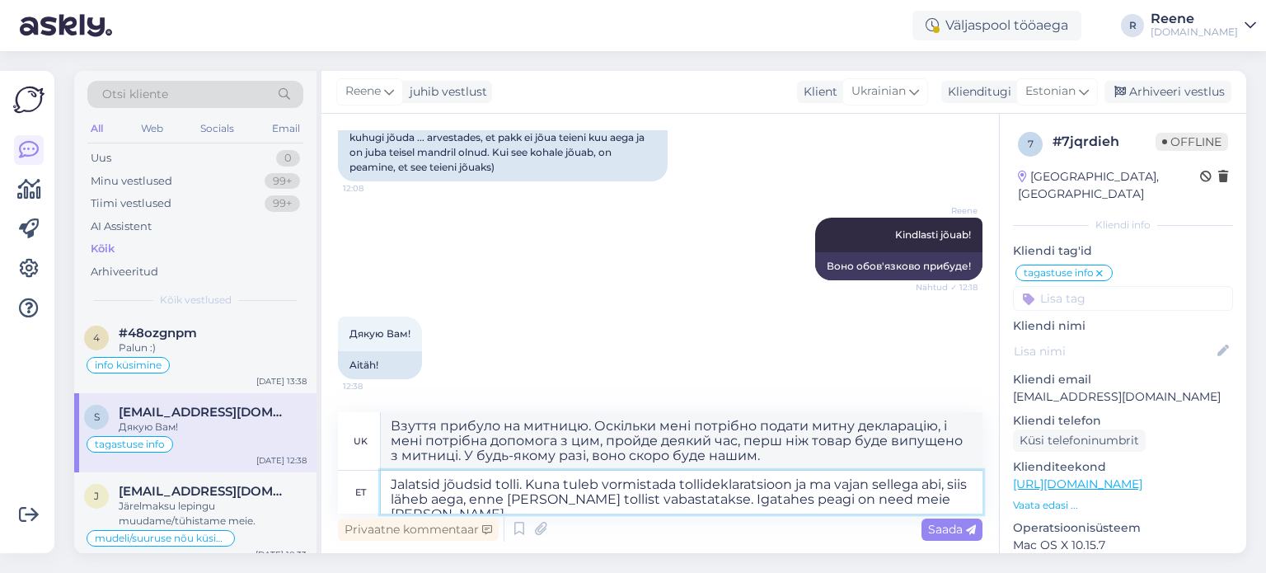
type textarea "Взуття прибуло на митницю. Оскільки мені потрібно подати митну декларацію, і ме…"
type textarea "Jalatsid jõudsid tolli. Kuna tuleb vormistada tollideklaratsioon ja ma vajan se…"
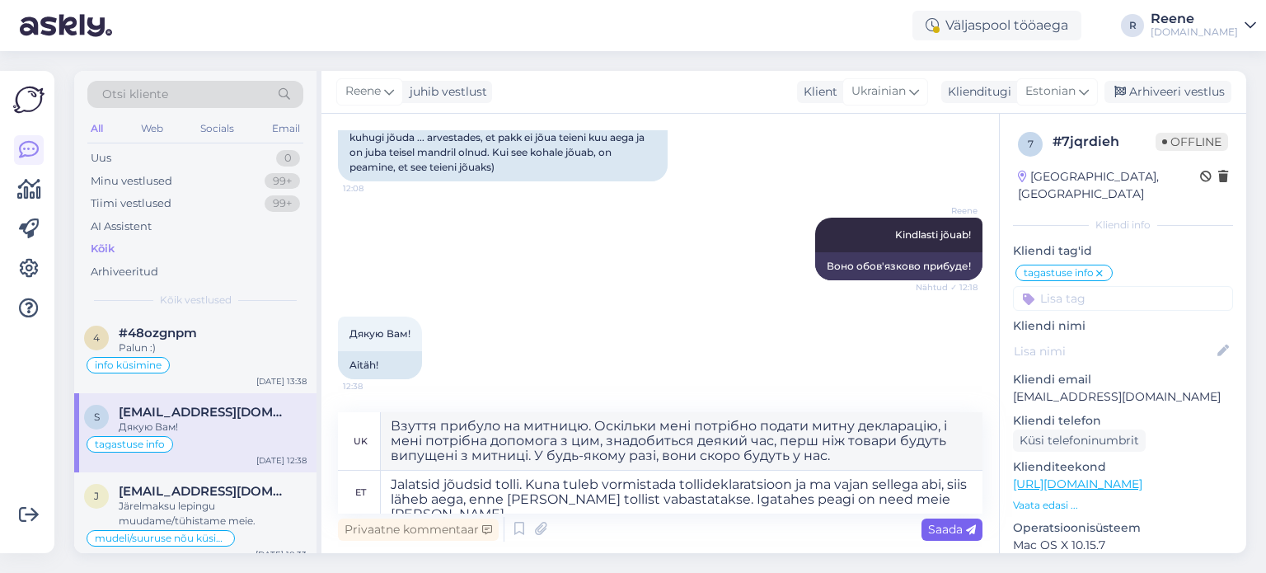
click at [951, 529] on span "Saada" at bounding box center [952, 529] width 48 height 15
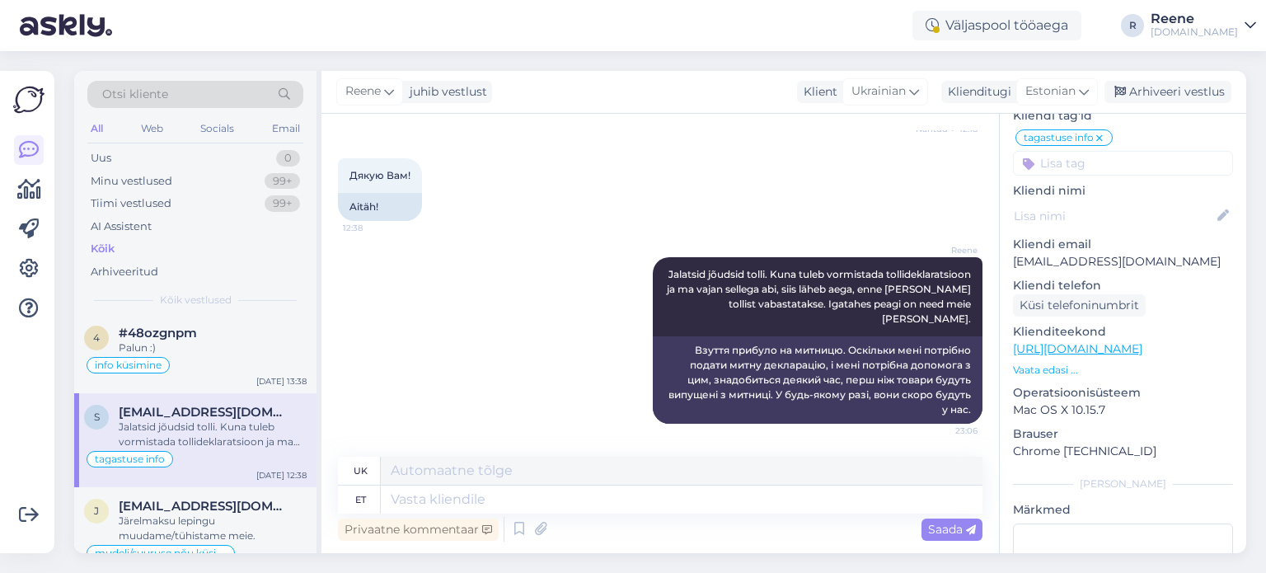
scroll to position [0, 0]
